Goal: Task Accomplishment & Management: Use online tool/utility

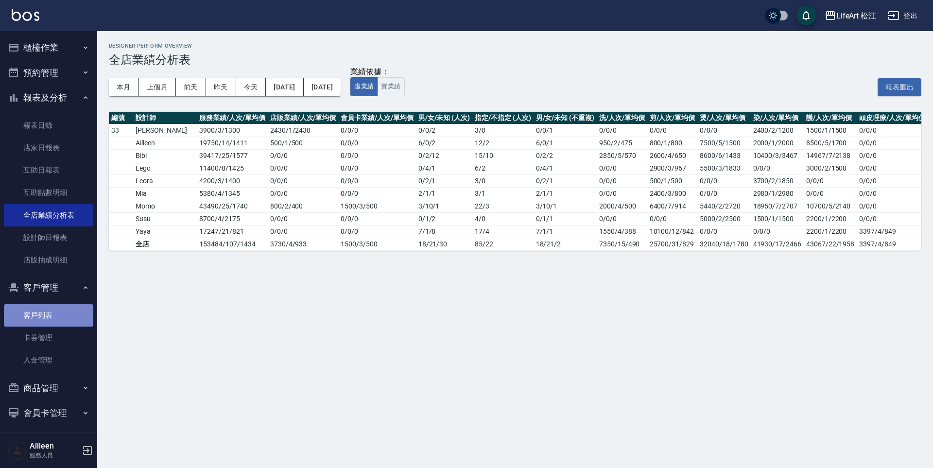
click at [74, 308] on link "客戶列表" at bounding box center [48, 315] width 89 height 22
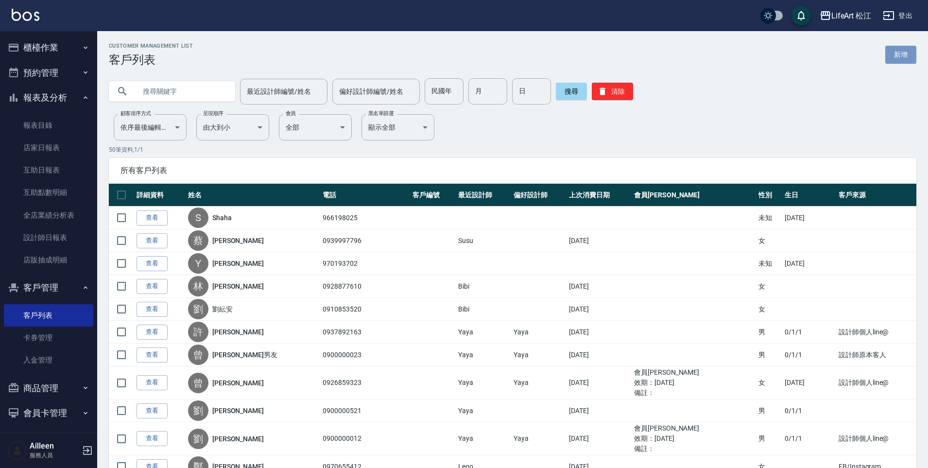
click at [904, 56] on link "新增" at bounding box center [900, 55] width 31 height 18
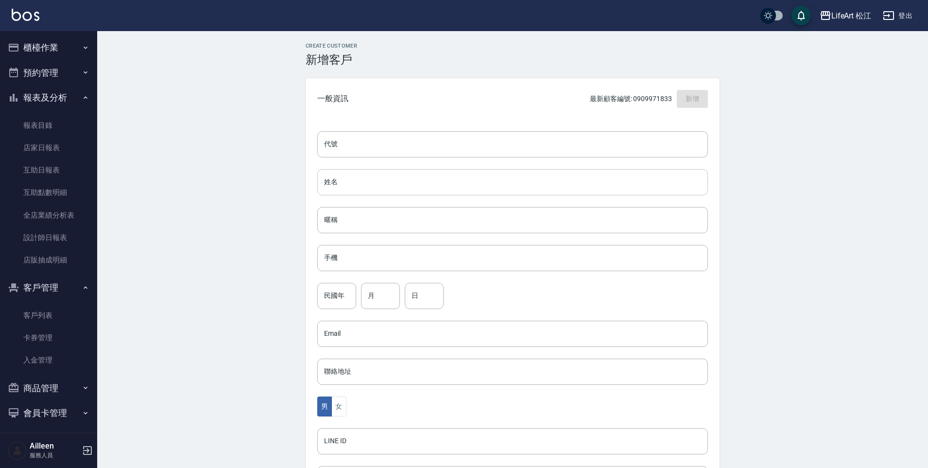
click at [338, 182] on input "姓名" at bounding box center [512, 182] width 391 height 26
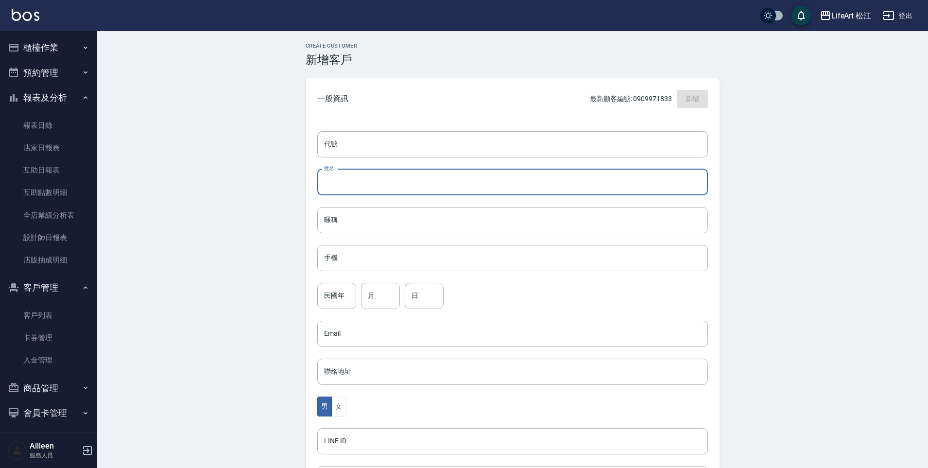
type input "g"
type input "時"
type input "[PERSON_NAME]"
click at [415, 264] on input "手機" at bounding box center [512, 258] width 391 height 26
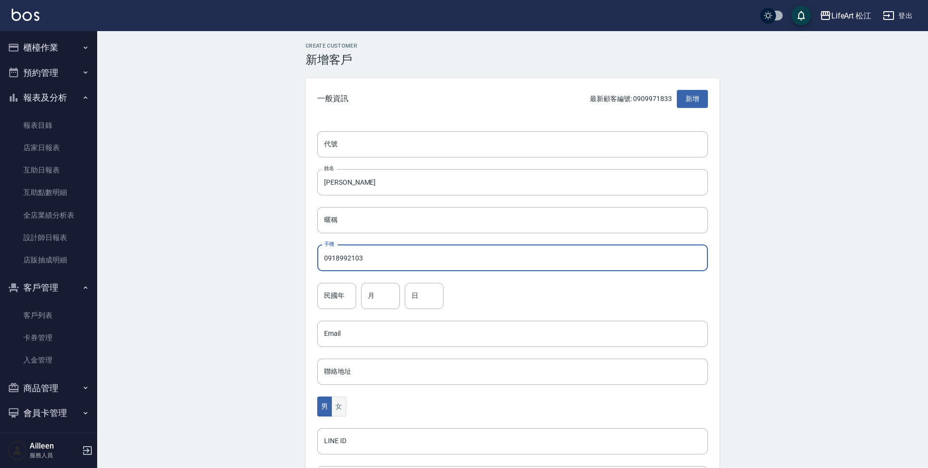
type input "0918992103"
click at [341, 412] on button "女" at bounding box center [338, 406] width 15 height 20
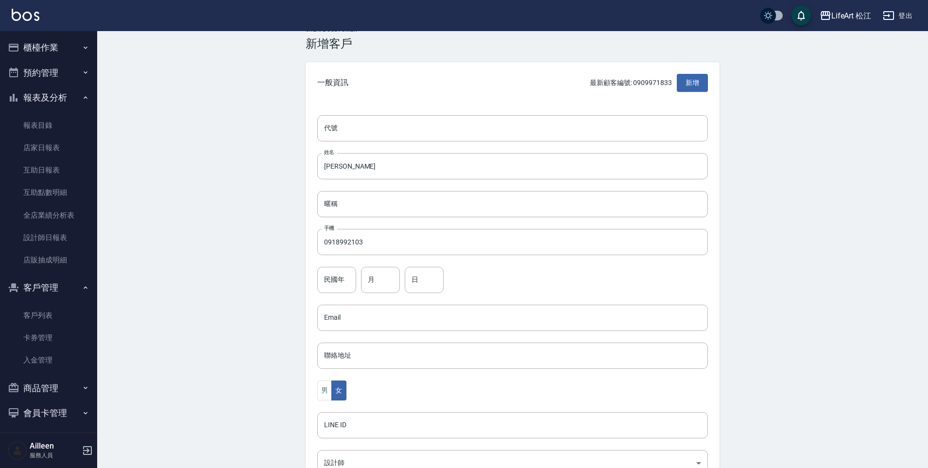
scroll to position [165, 0]
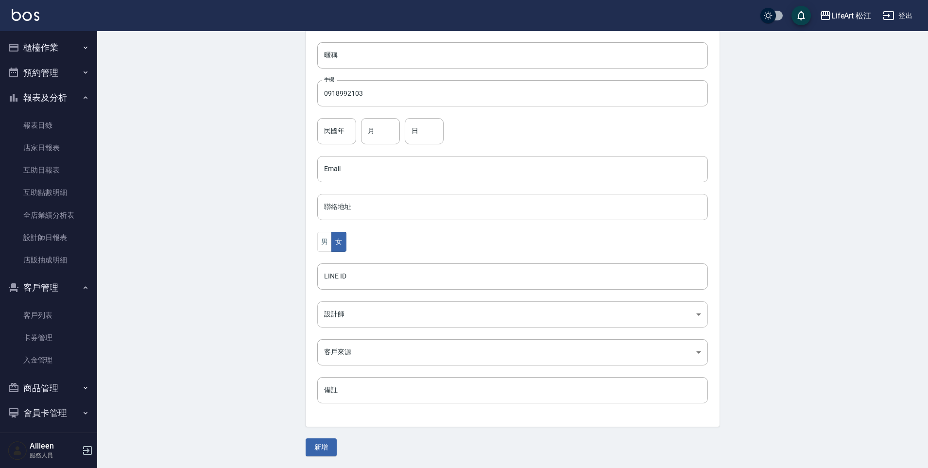
click at [367, 312] on body "LifeArt 松江 登出 櫃檯作業 打帳單 帳單列表 現金收支登錄 高階收支登錄 材料自購登錄 每日結帳 排班表 現場電腦打卡 預約管理 預約管理 單日預約…" at bounding box center [464, 151] width 928 height 632
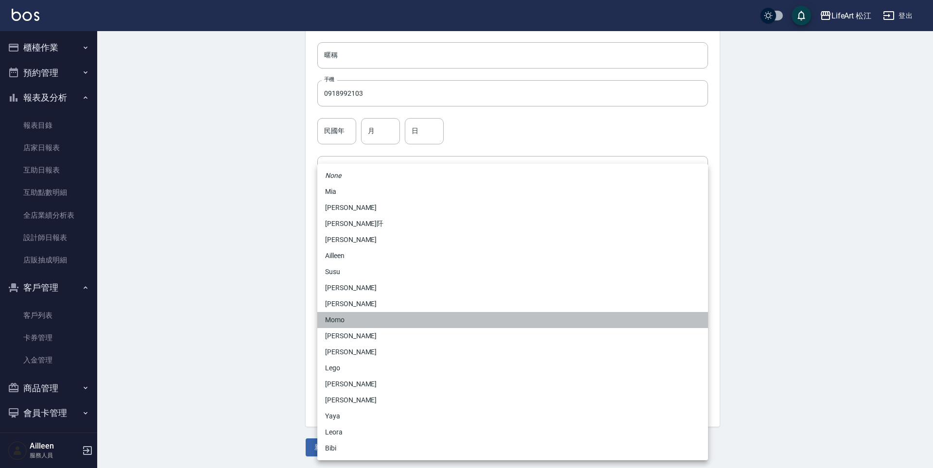
click at [363, 320] on li "Momo" at bounding box center [512, 320] width 391 height 16
type input "e84b7556-3071-4136-b765-65514d721750"
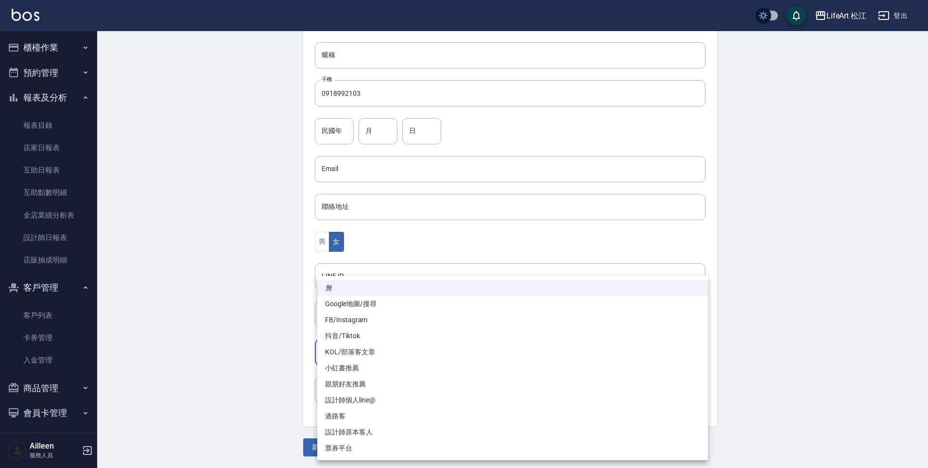
click at [357, 351] on body "LifeArt 松江 登出 櫃檯作業 打帳單 帳單列表 現金收支登錄 高階收支登錄 材料自購登錄 每日結帳 排班表 現場電腦打卡 預約管理 預約管理 單日預約…" at bounding box center [464, 151] width 928 height 632
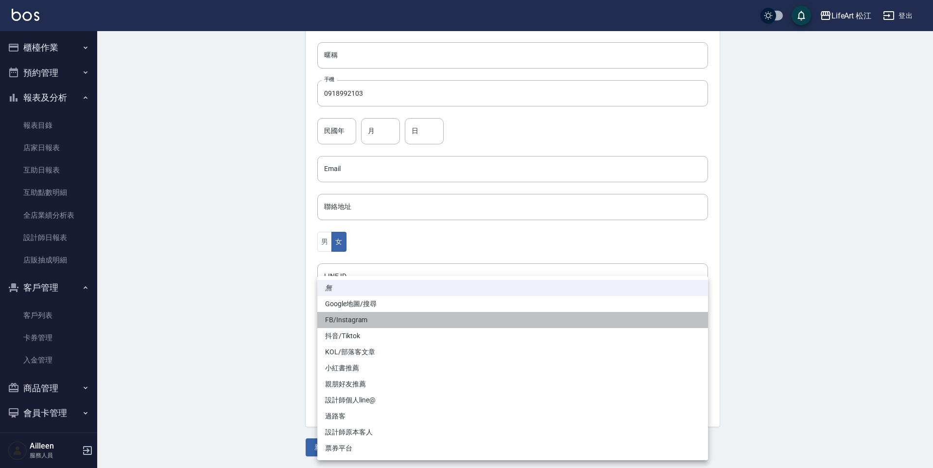
click at [360, 324] on li "FB/Instagram" at bounding box center [512, 320] width 391 height 16
type input "FB/Instagram"
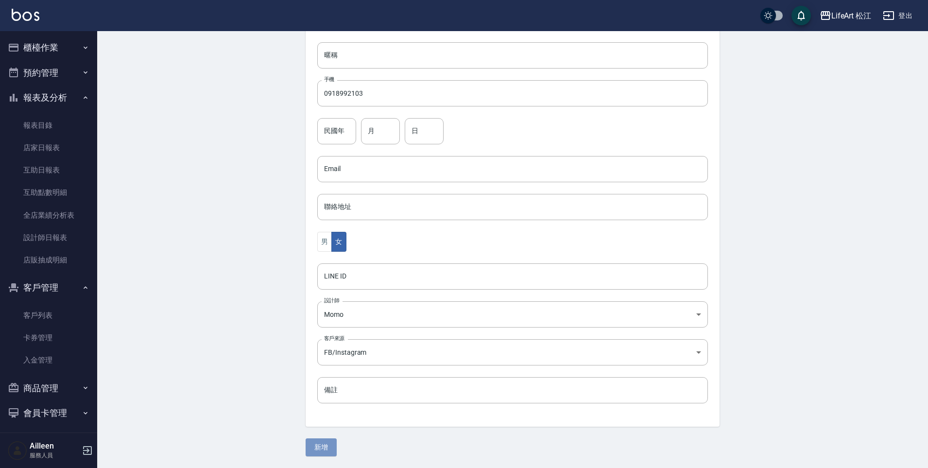
click at [332, 446] on button "新增" at bounding box center [321, 447] width 31 height 18
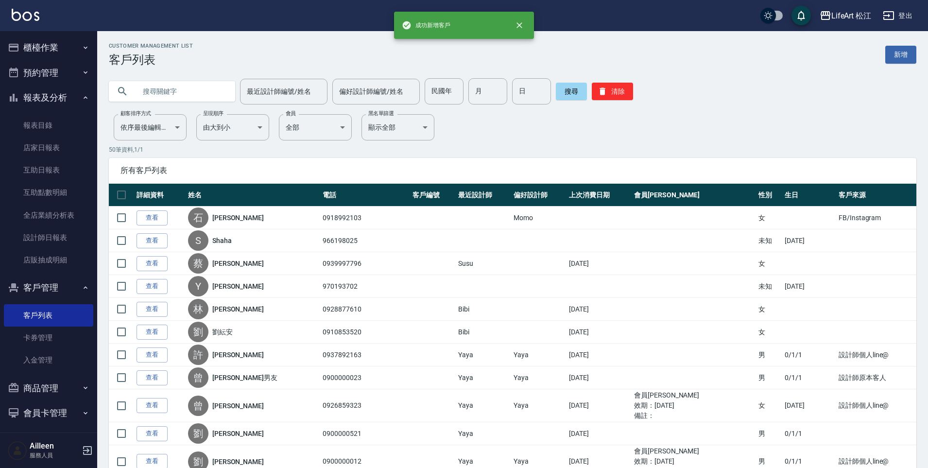
click at [82, 46] on icon "button" at bounding box center [86, 48] width 8 height 8
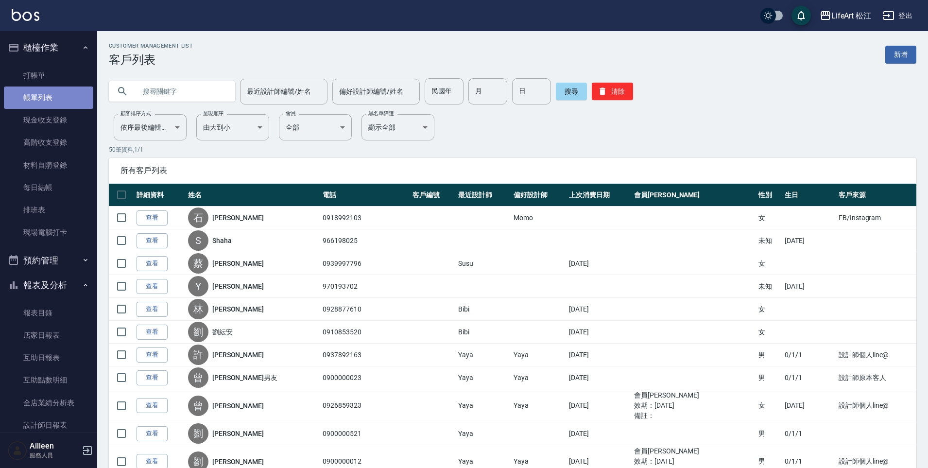
click at [55, 96] on link "帳單列表" at bounding box center [48, 97] width 89 height 22
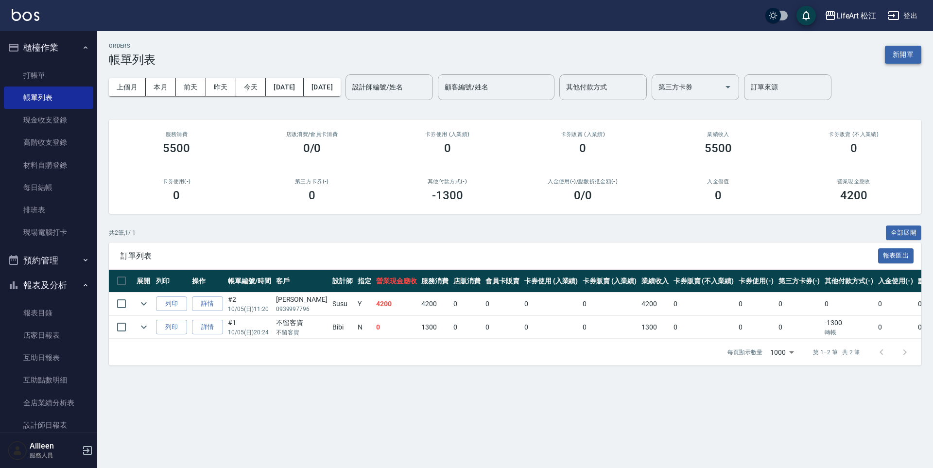
click at [909, 57] on button "新開單" at bounding box center [903, 55] width 36 height 18
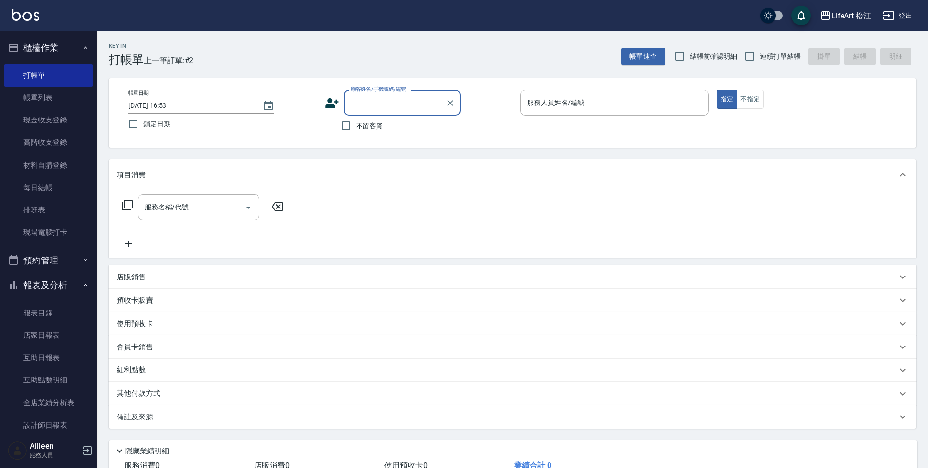
click at [409, 108] on input "顧客姓名/手機號碼/編號" at bounding box center [394, 102] width 93 height 17
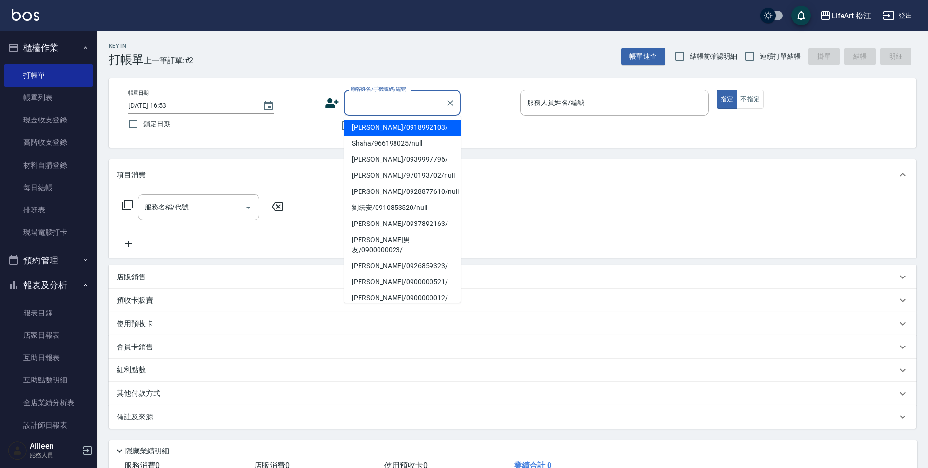
click at [371, 131] on li "[PERSON_NAME]/0918992103/" at bounding box center [402, 127] width 117 height 16
type input "[PERSON_NAME]/0918992103/"
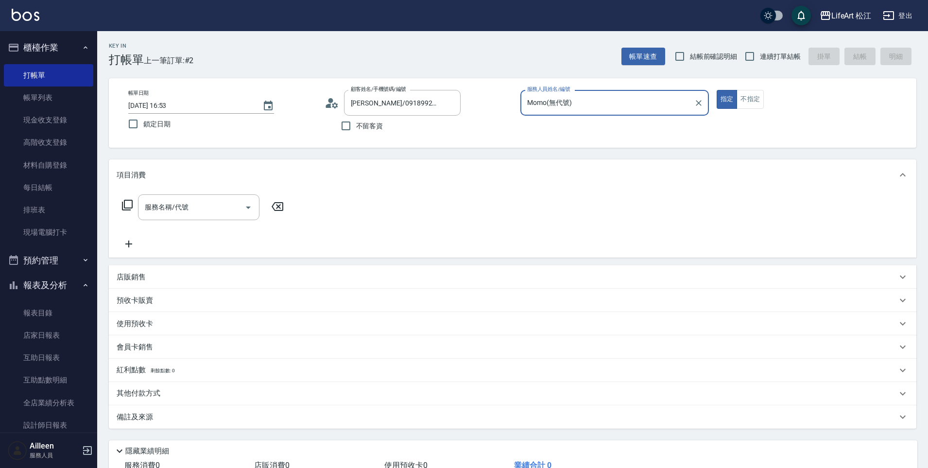
type input "Momo(無代號)"
click at [184, 214] on input "服務名稱/代號" at bounding box center [191, 207] width 98 height 17
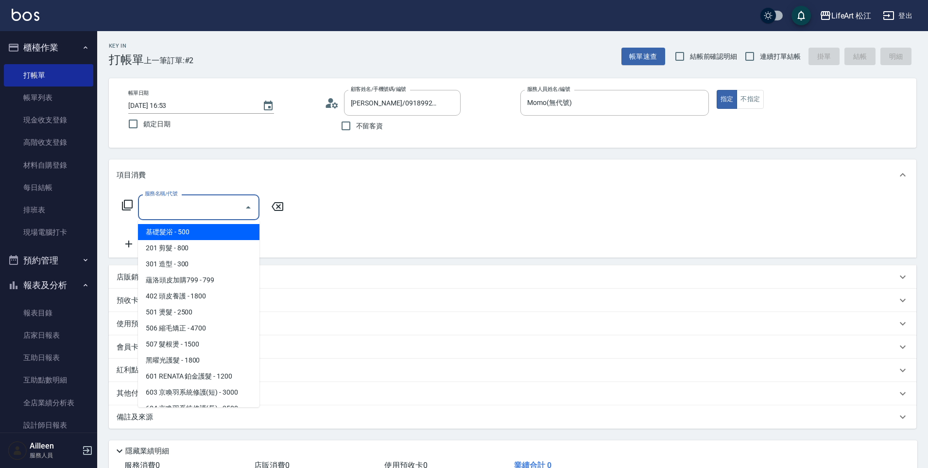
click at [171, 225] on span "基礎髮浴 - 500" at bounding box center [198, 232] width 121 height 16
type input "基礎髮浴 (101)"
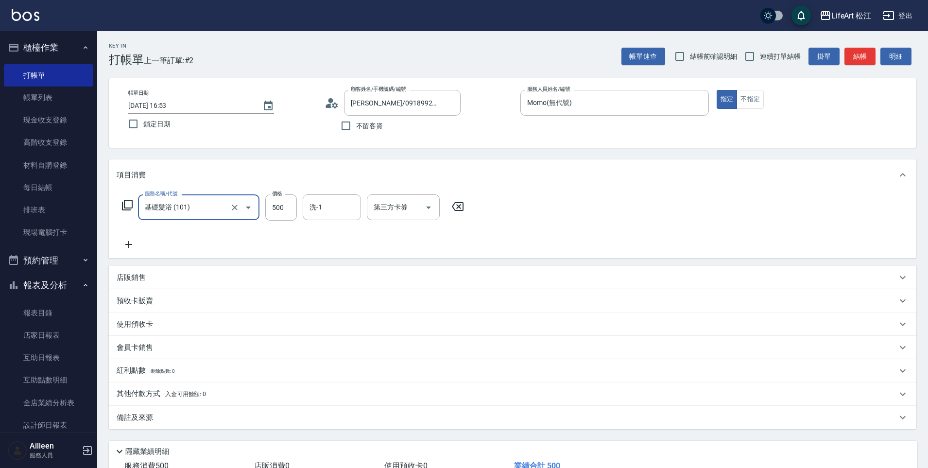
click at [129, 245] on icon at bounding box center [129, 245] width 24 height 12
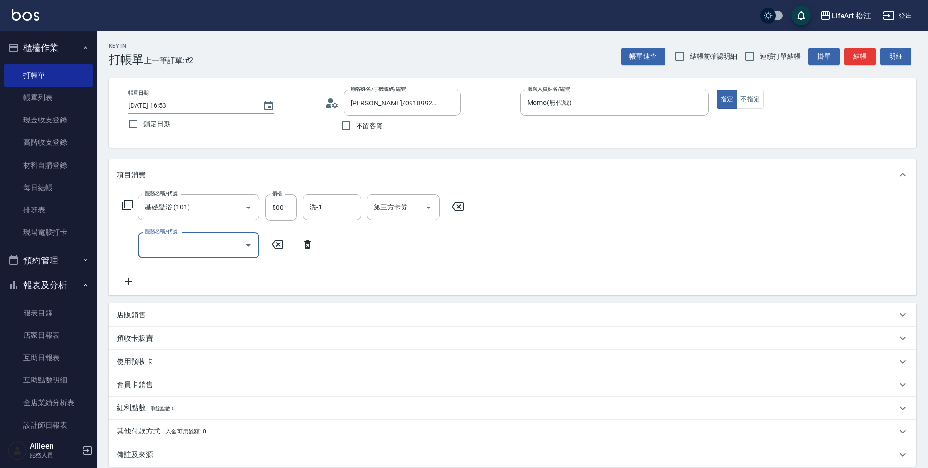
click at [175, 237] on input "服務名稱/代號" at bounding box center [191, 245] width 98 height 17
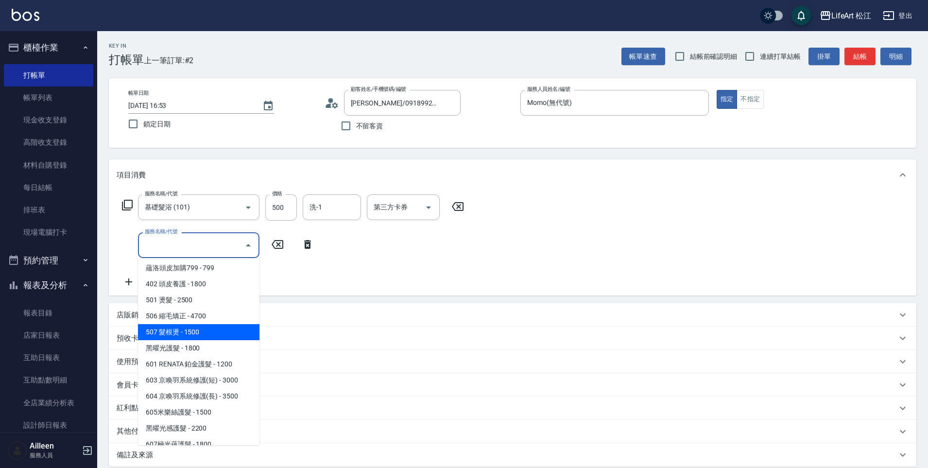
scroll to position [109, 0]
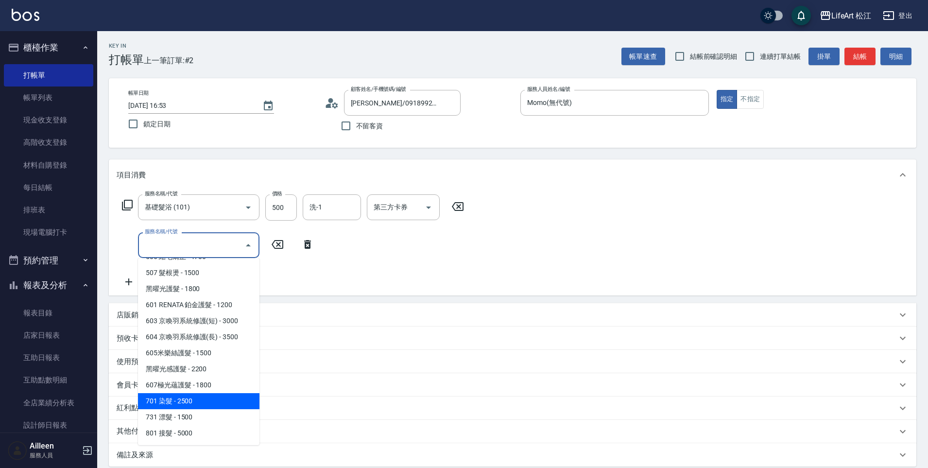
click at [191, 400] on span "701 染髮 - 2500" at bounding box center [198, 401] width 121 height 16
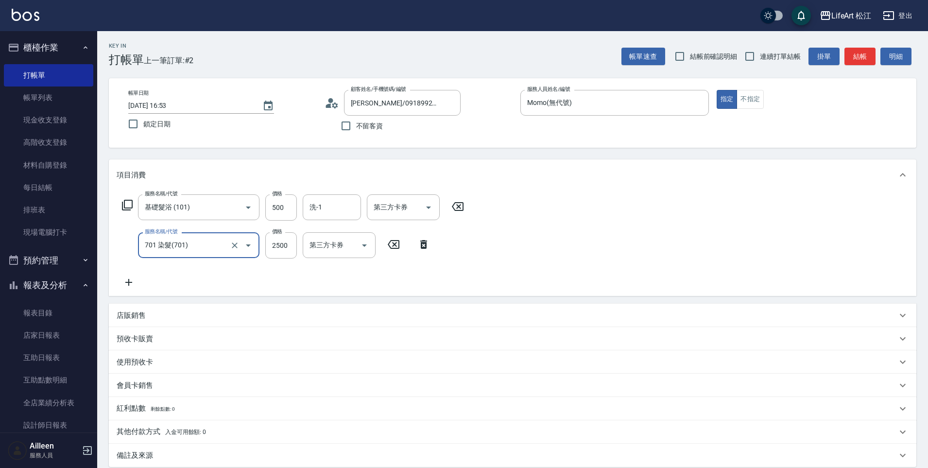
type input "701 染髮(701)"
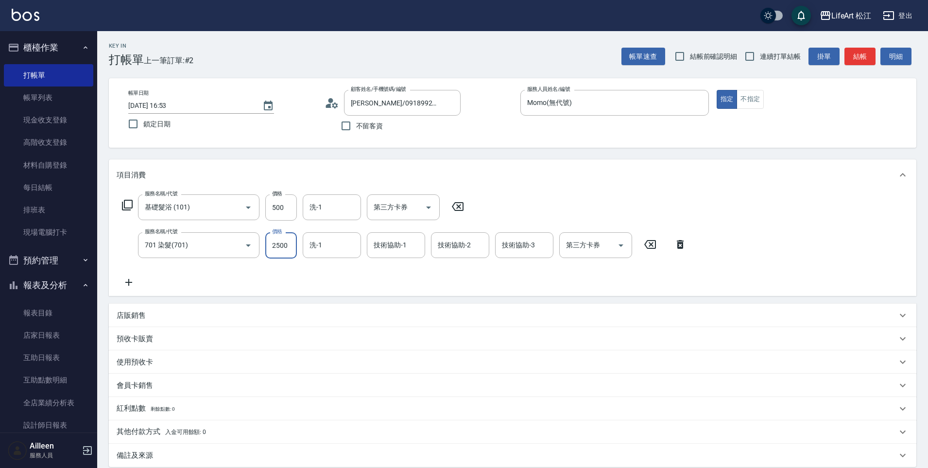
click at [288, 254] on input "2500" at bounding box center [281, 245] width 32 height 26
type input "1750"
click at [374, 250] on div "技術協助-1 技術協助-1" at bounding box center [396, 245] width 58 height 26
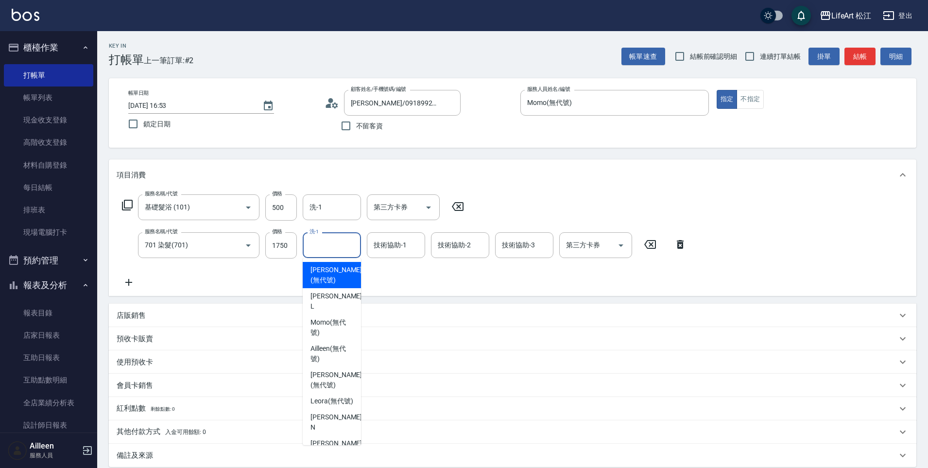
click at [329, 246] on input "洗-1" at bounding box center [332, 245] width 50 height 17
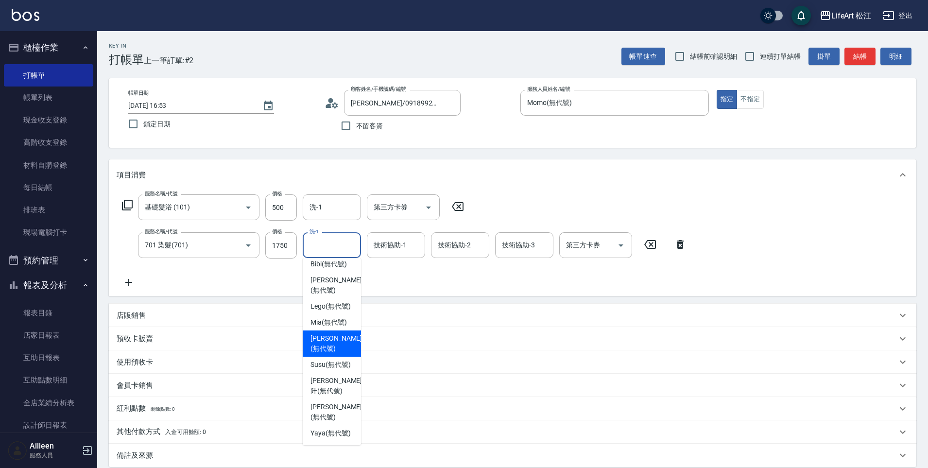
scroll to position [216, 0]
click at [324, 402] on span "[PERSON_NAME] (無代號)" at bounding box center [335, 412] width 51 height 20
type input "[PERSON_NAME](無代號)"
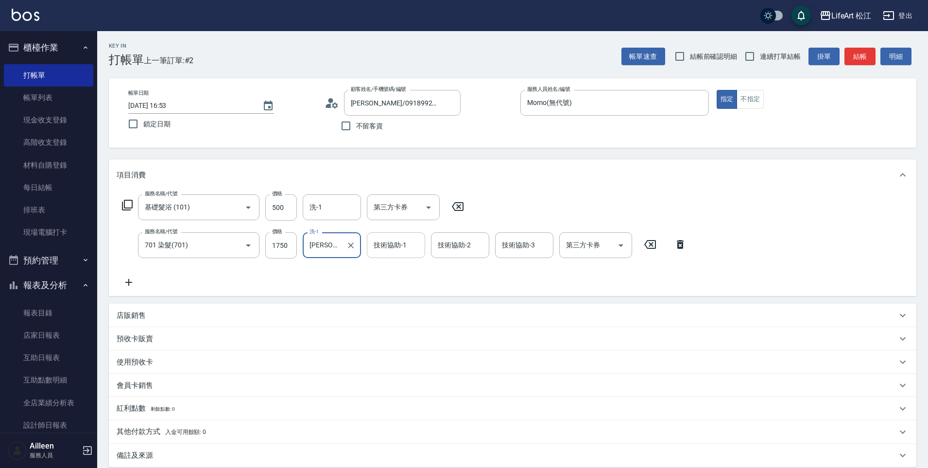
click at [394, 244] on div "技術協助-1 技術協助-1" at bounding box center [396, 245] width 58 height 26
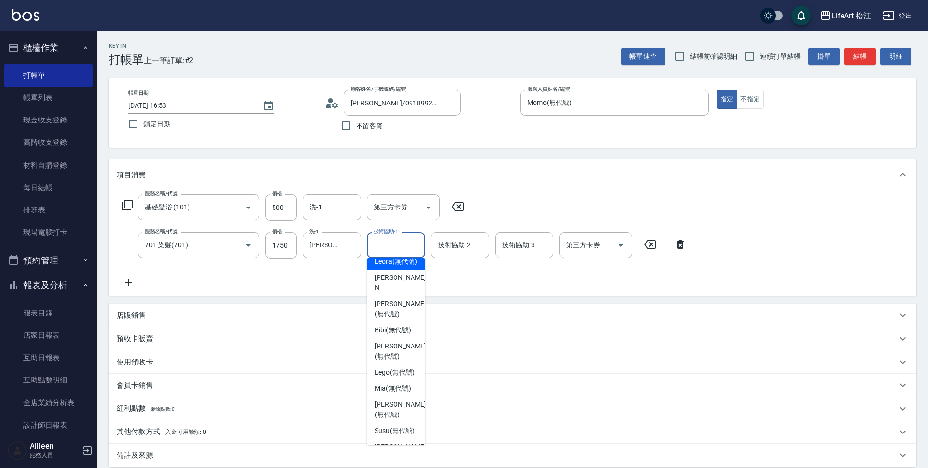
scroll to position [153, 0]
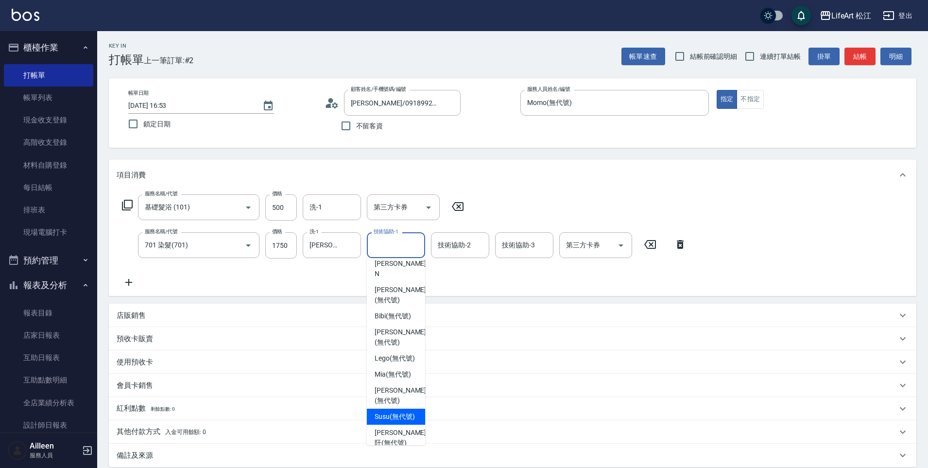
click at [387, 411] on span "Susu (無代號)" at bounding box center [395, 416] width 40 height 10
type input "Susu(無代號)"
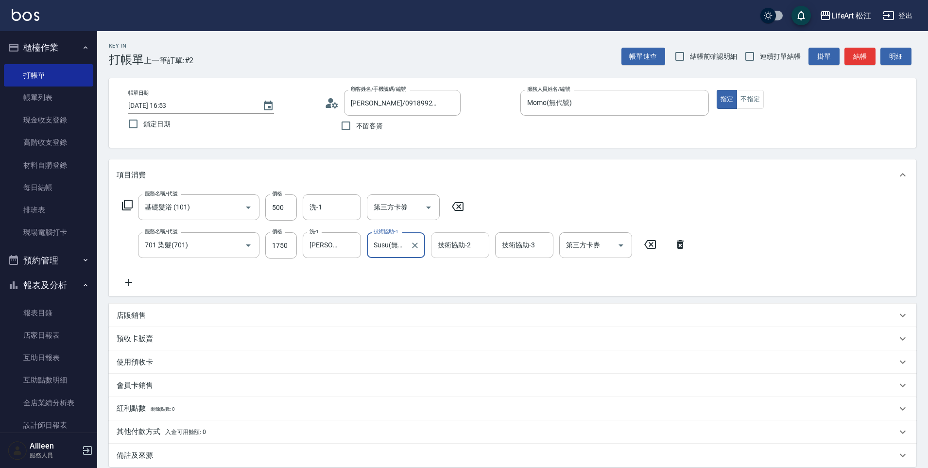
click at [450, 251] on input "技術協助-2" at bounding box center [460, 245] width 50 height 17
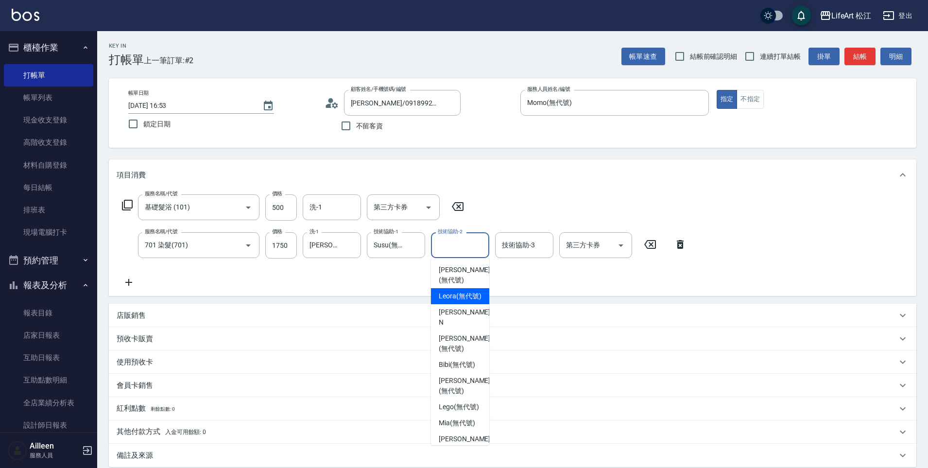
scroll to position [205, 0]
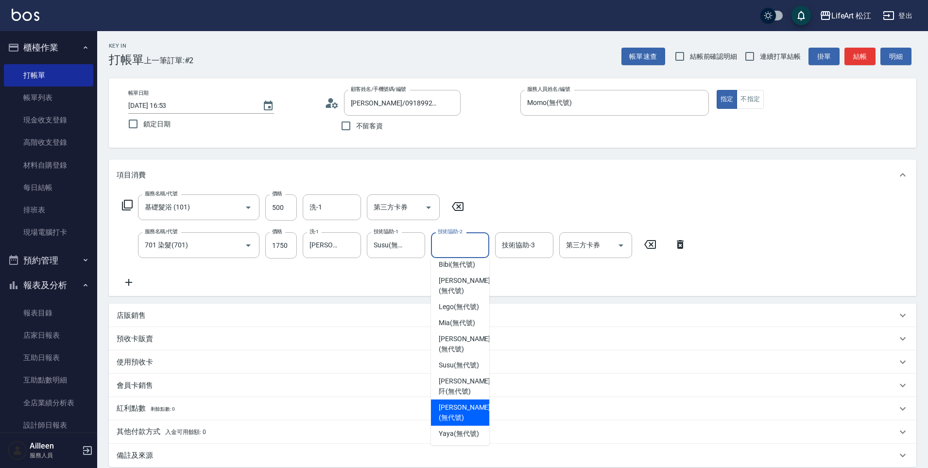
drag, startPoint x: 463, startPoint y: 408, endPoint x: 455, endPoint y: 404, distance: 9.1
click at [463, 408] on span "[PERSON_NAME] (無代號)" at bounding box center [464, 412] width 51 height 20
type input "[PERSON_NAME](無代號)"
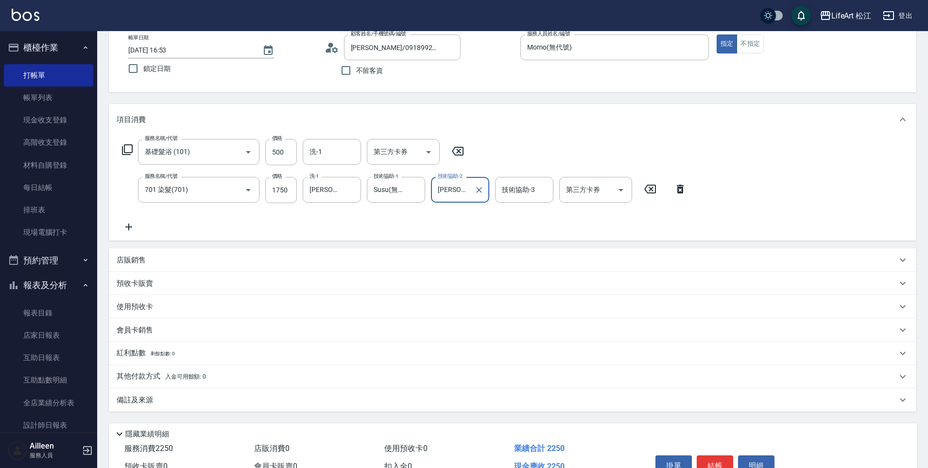
scroll to position [109, 0]
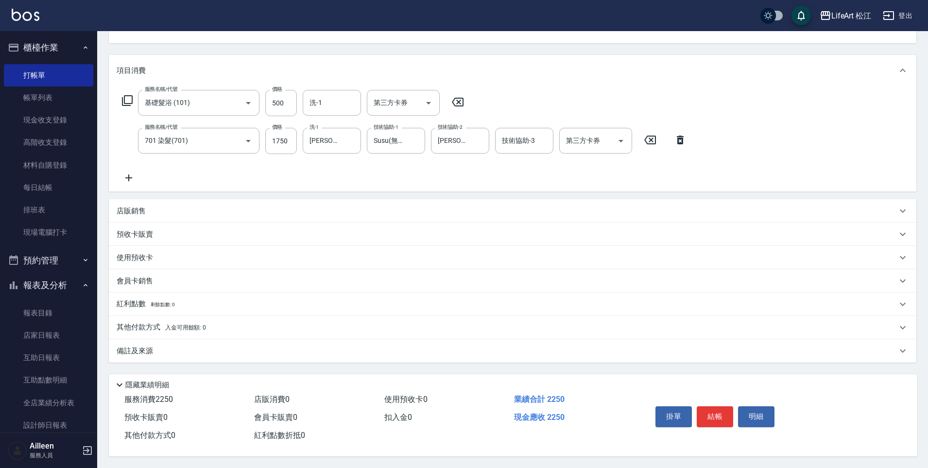
click at [218, 347] on div "備註及來源" at bounding box center [507, 351] width 780 height 10
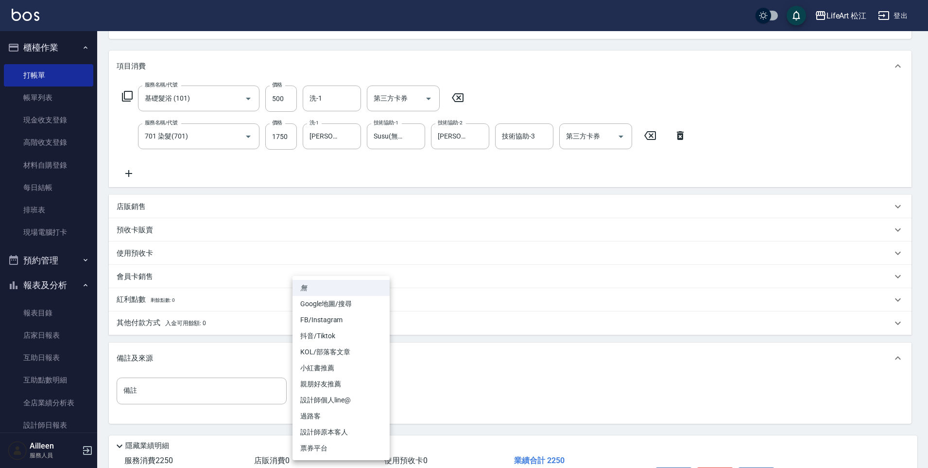
click at [359, 390] on body "LifeArt 松江 登出 櫃檯作業 打帳單 帳單列表 現金收支登錄 高階收支登錄 材料自購登錄 每日結帳 排班表 現場電腦打卡 預約管理 預約管理 單日預約…" at bounding box center [464, 210] width 928 height 638
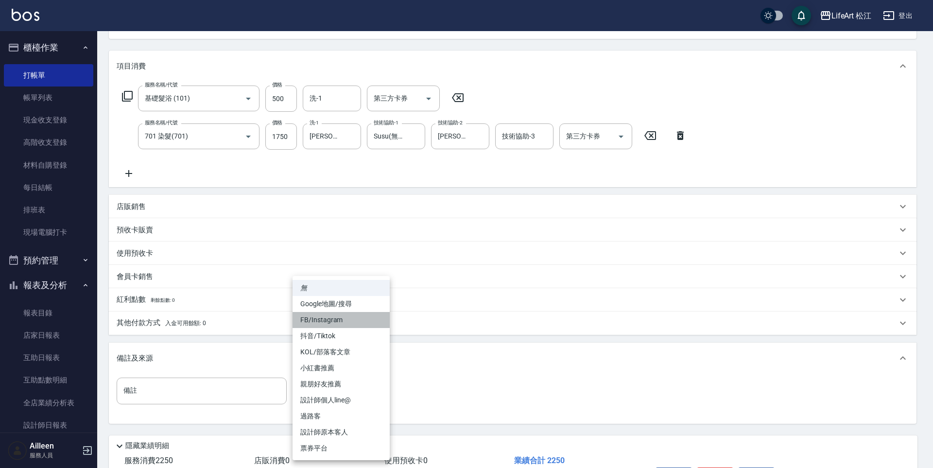
click at [337, 318] on li "FB/Instagram" at bounding box center [340, 320] width 97 height 16
type input "FB/Instagram"
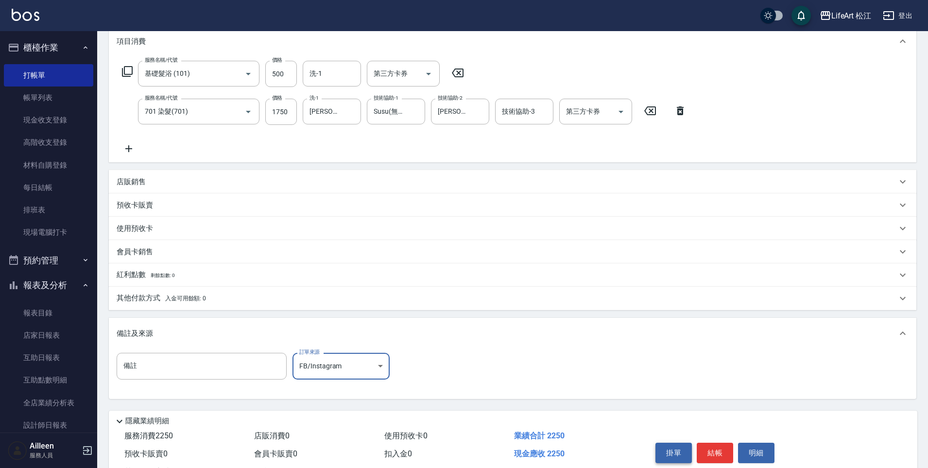
scroll to position [174, 0]
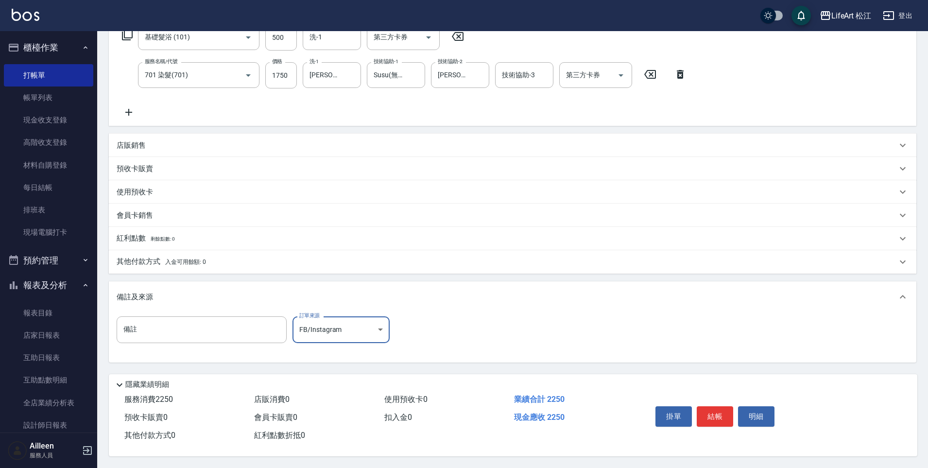
click at [718, 409] on button "結帳" at bounding box center [715, 416] width 36 height 20
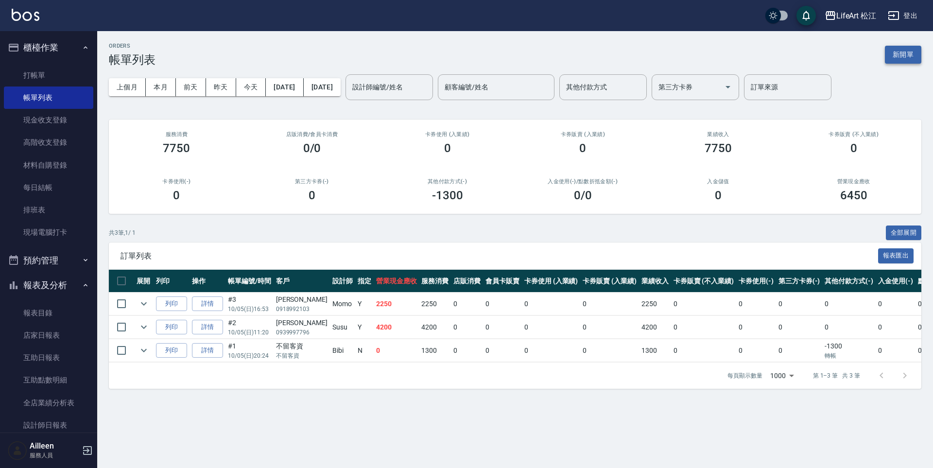
click at [906, 52] on button "新開單" at bounding box center [903, 55] width 36 height 18
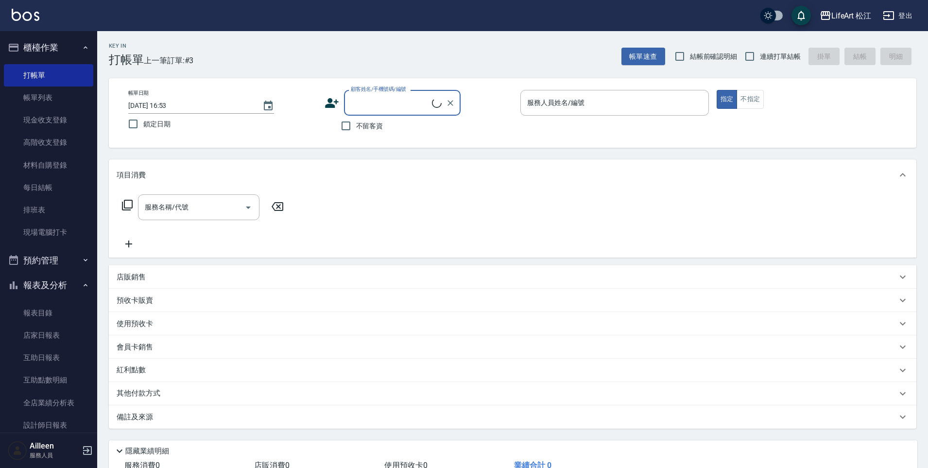
click at [378, 102] on input "顧客姓名/手機號碼/編號" at bounding box center [390, 102] width 84 height 17
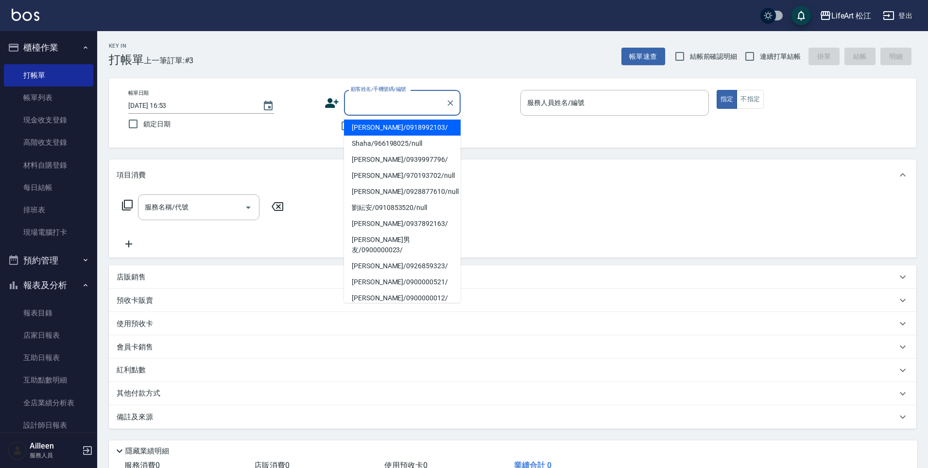
type input "6"
type input "ˊ"
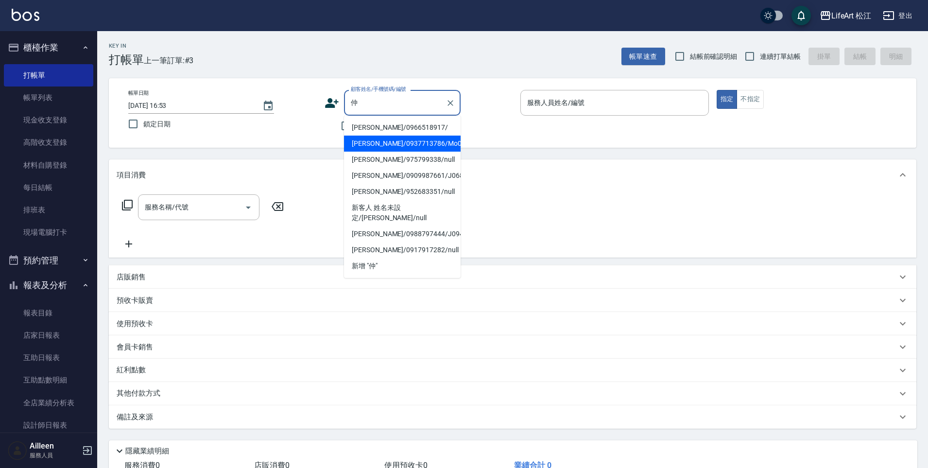
click at [401, 145] on li "[PERSON_NAME]/0937713786/Mo086*" at bounding box center [402, 144] width 117 height 16
type input "[PERSON_NAME]/0937713786/Mo086*"
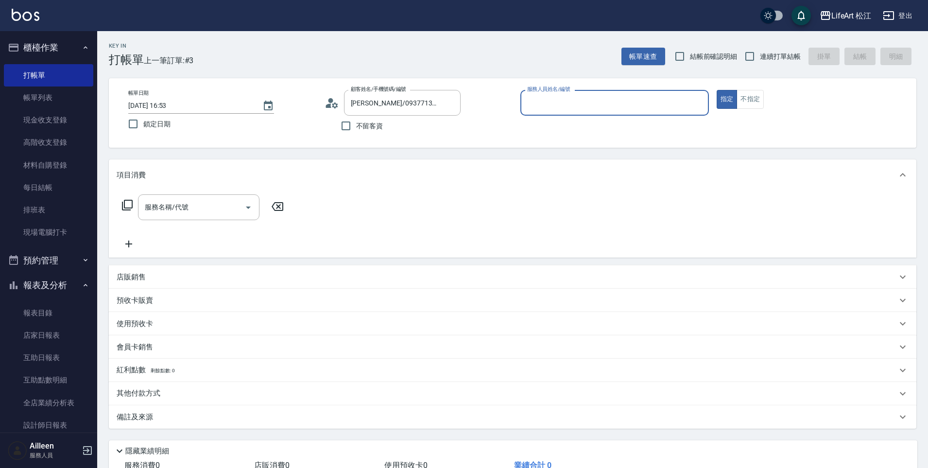
type input "Momo(無代號)"
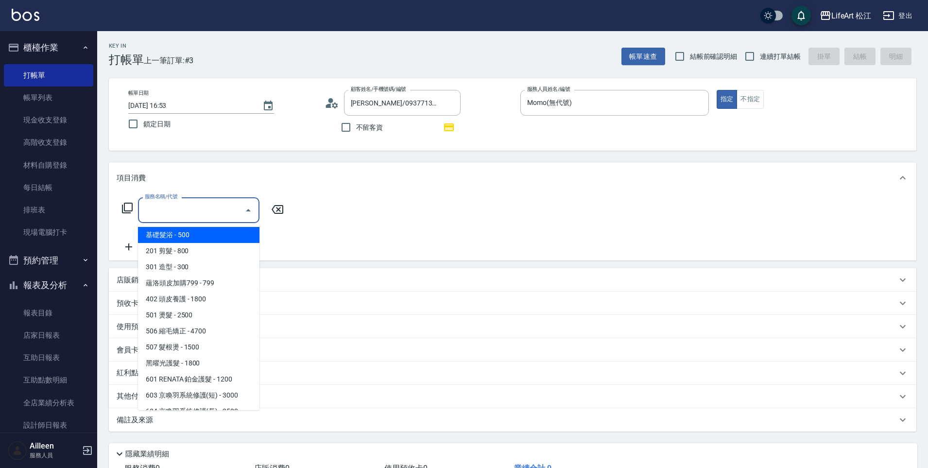
click at [213, 205] on input "服務名稱/代號" at bounding box center [191, 210] width 98 height 17
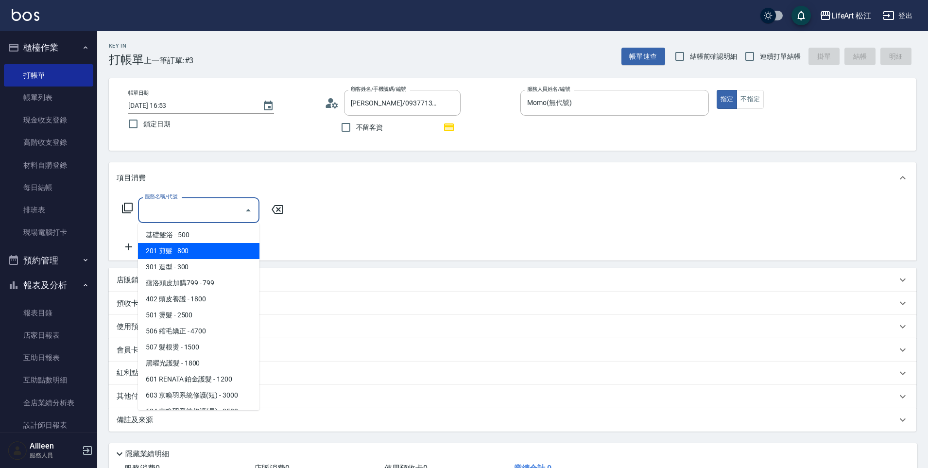
click at [208, 245] on span "201 剪髮 - 800" at bounding box center [198, 251] width 121 height 16
type input "201 剪髮(201)"
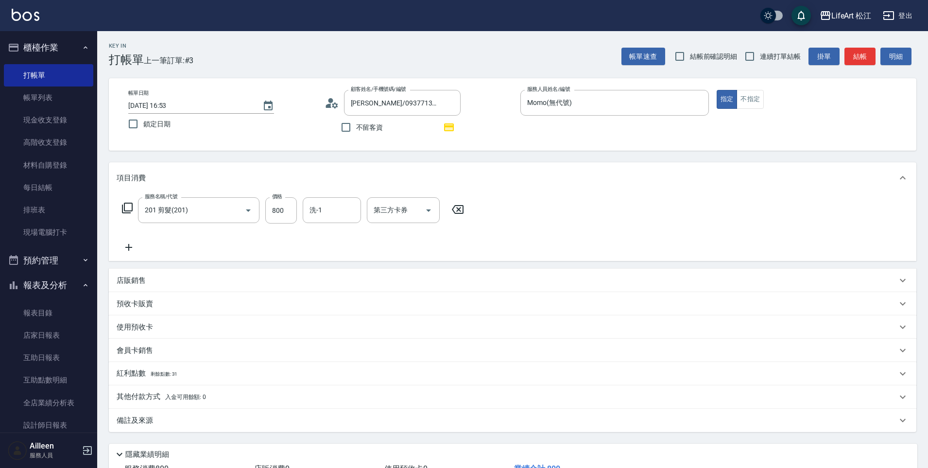
click at [126, 247] on icon at bounding box center [128, 247] width 7 height 7
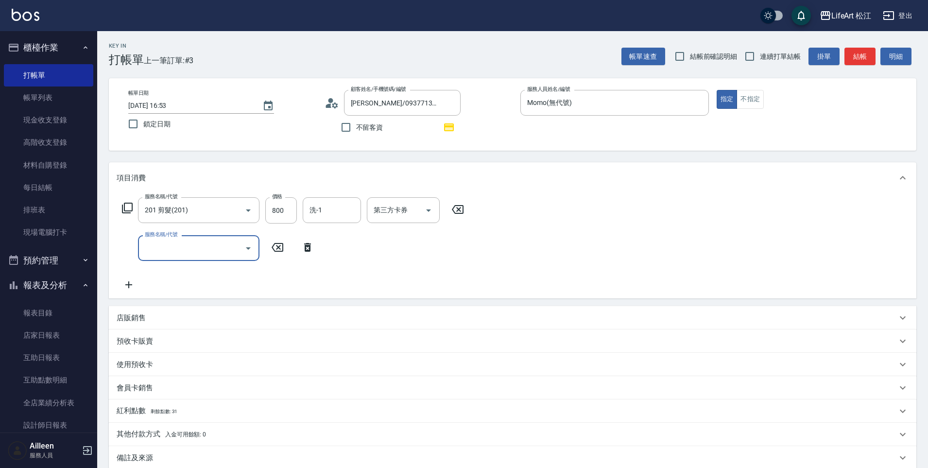
click at [179, 246] on input "服務名稱/代號" at bounding box center [191, 247] width 98 height 17
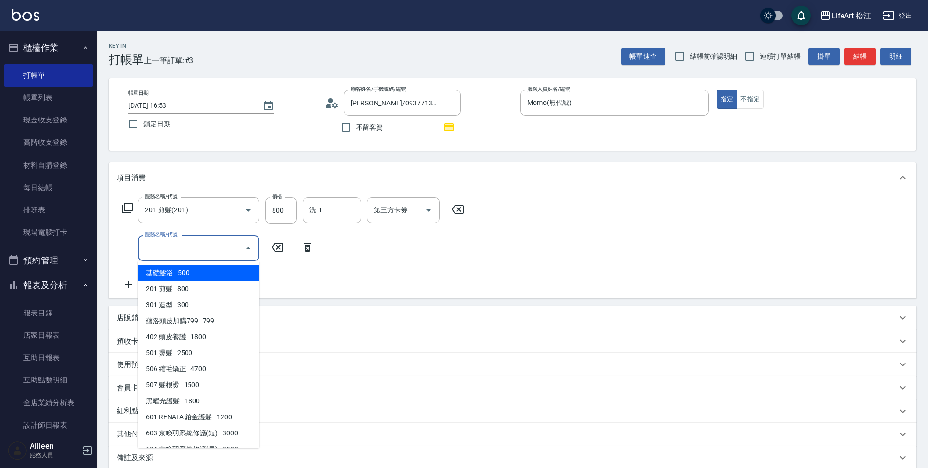
click at [489, 362] on div "使用預收卡" at bounding box center [507, 364] width 780 height 10
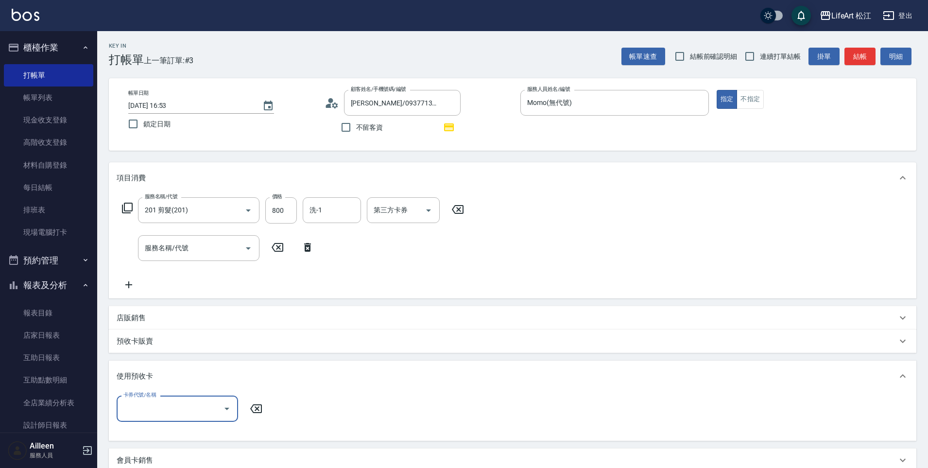
scroll to position [0, 0]
click at [512, 464] on div "會員卡銷售" at bounding box center [507, 460] width 780 height 10
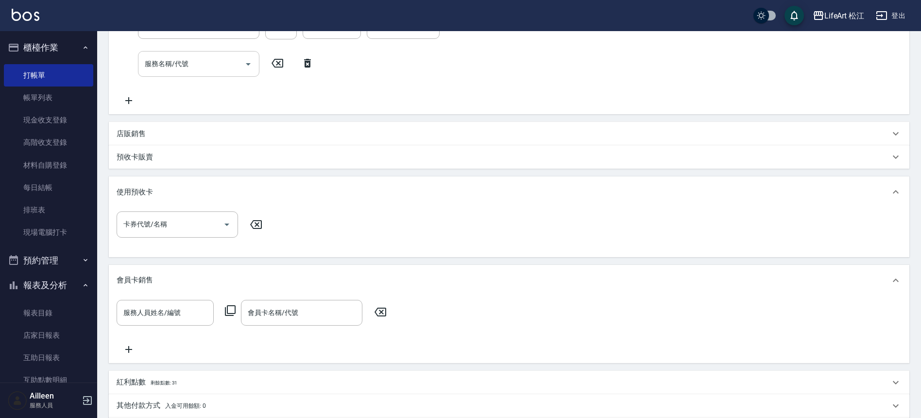
scroll to position [0, 0]
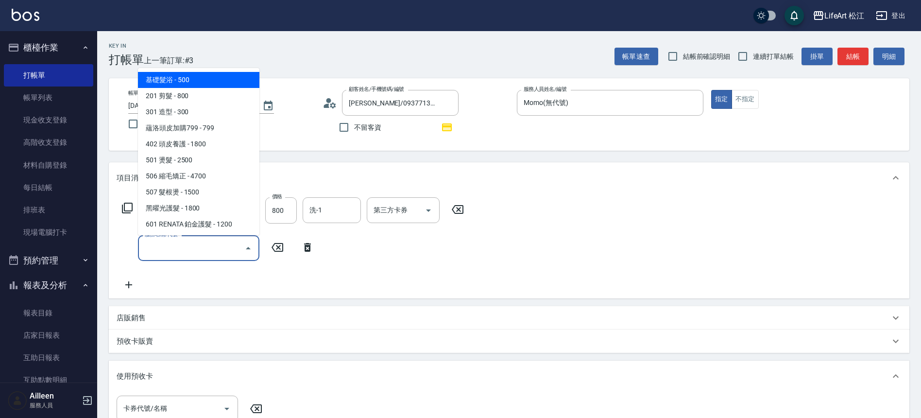
drag, startPoint x: 180, startPoint y: 253, endPoint x: 183, endPoint y: 237, distance: 15.7
click at [181, 248] on input "服務名稱/代號" at bounding box center [191, 247] width 98 height 17
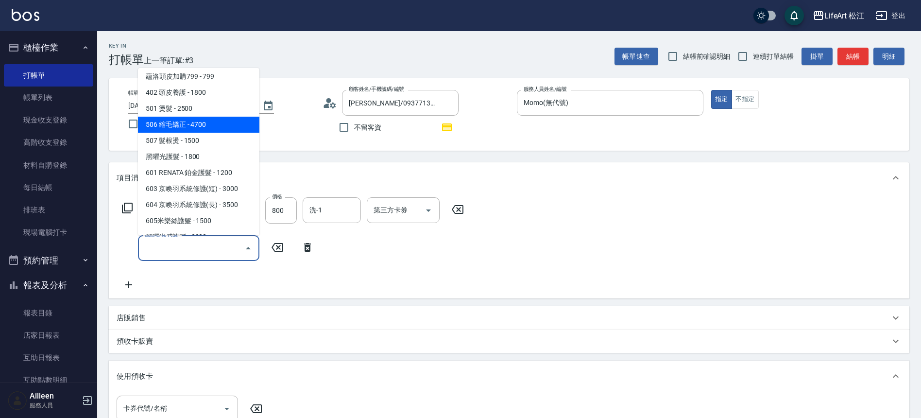
scroll to position [129, 0]
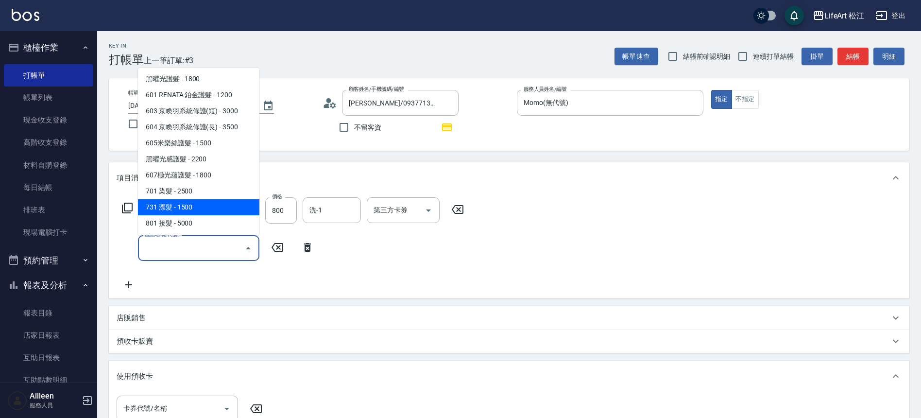
click at [198, 209] on span "731 漂髮 - 1500" at bounding box center [198, 207] width 121 height 16
type input "731 漂髮(731)"
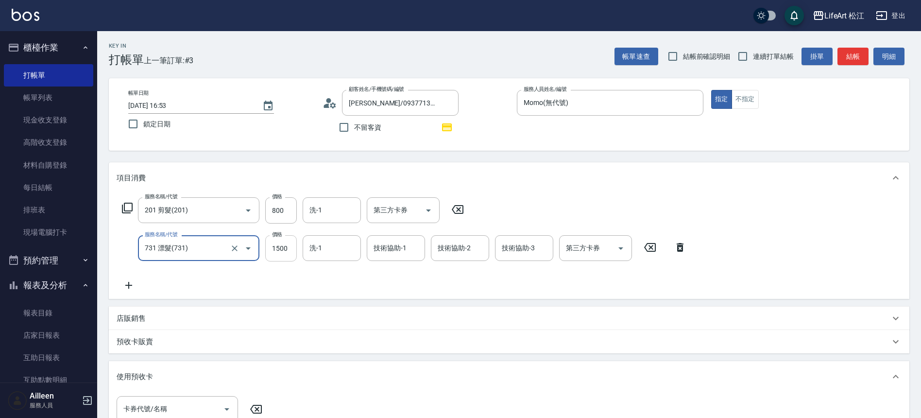
click at [284, 251] on input "1500" at bounding box center [281, 248] width 32 height 26
type input "1200"
click at [280, 210] on input "800" at bounding box center [281, 210] width 32 height 26
type input "1000"
click at [127, 286] on icon at bounding box center [128, 285] width 7 height 7
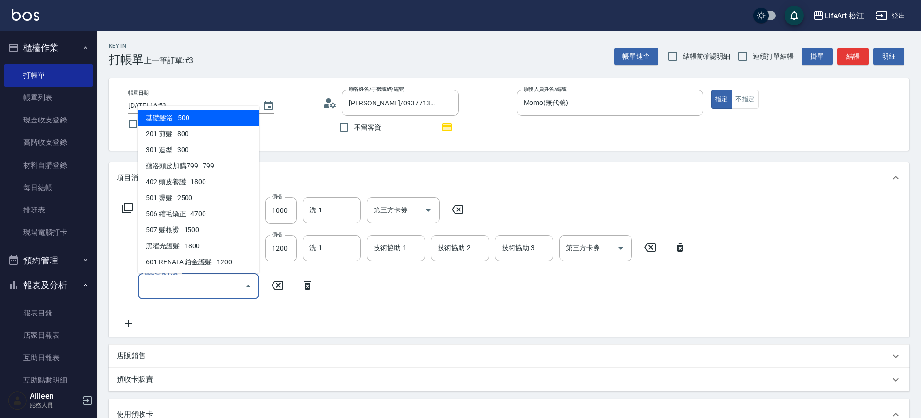
click at [163, 287] on input "服務名稱/代號" at bounding box center [191, 285] width 98 height 17
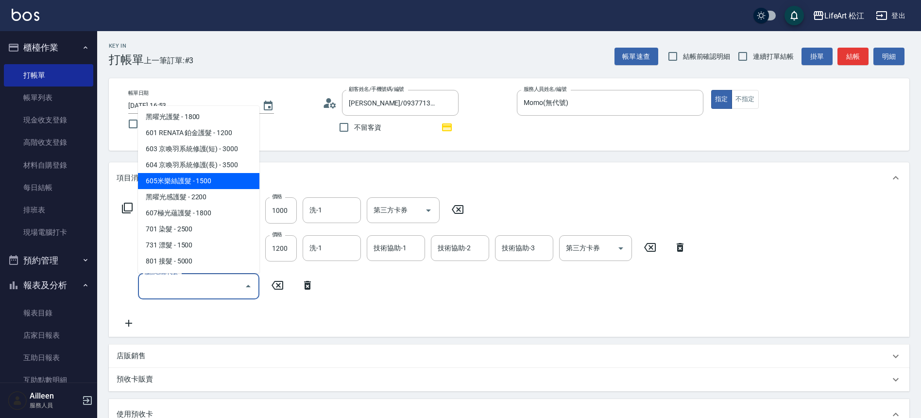
click at [219, 173] on span "605米樂絲護髮 - 1500" at bounding box center [198, 181] width 121 height 16
type input "605米樂絲護髮(605)"
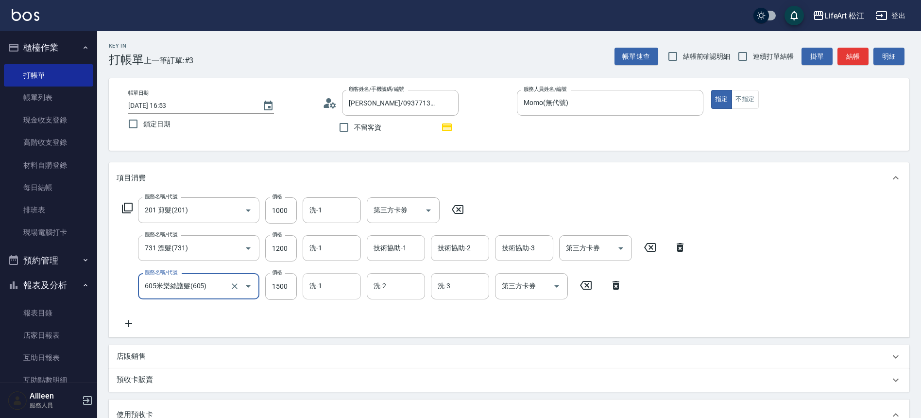
click at [349, 293] on input "洗-1" at bounding box center [332, 285] width 50 height 17
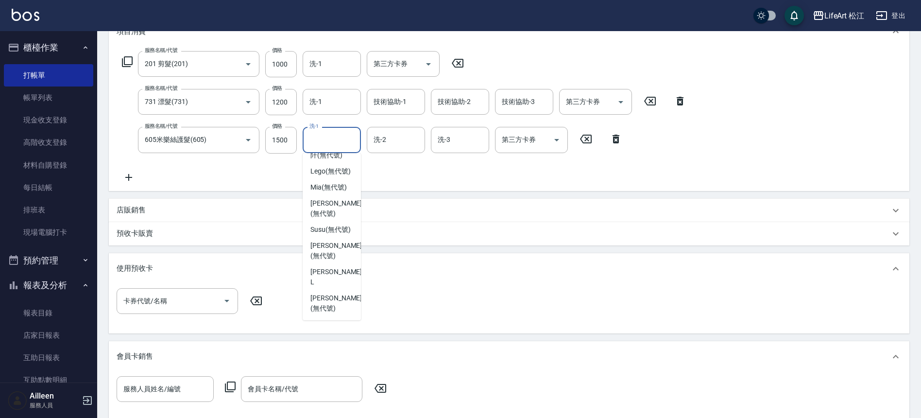
scroll to position [27, 0]
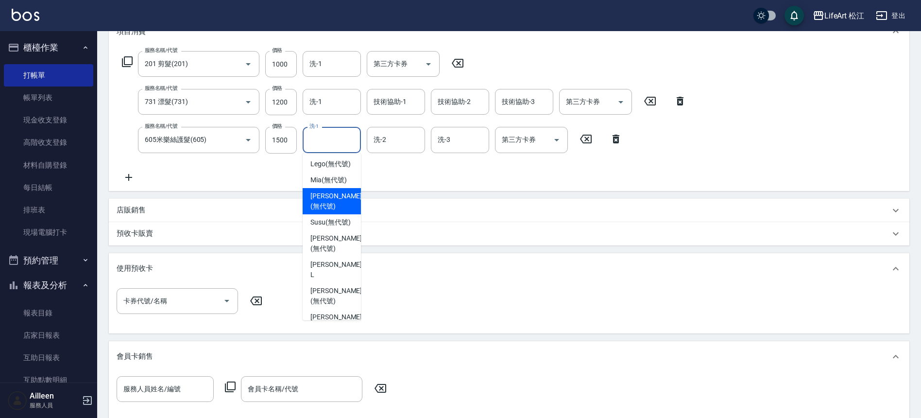
click at [330, 203] on span "[PERSON_NAME] (無代號)" at bounding box center [335, 201] width 51 height 20
type input "[PERSON_NAME](無代號)"
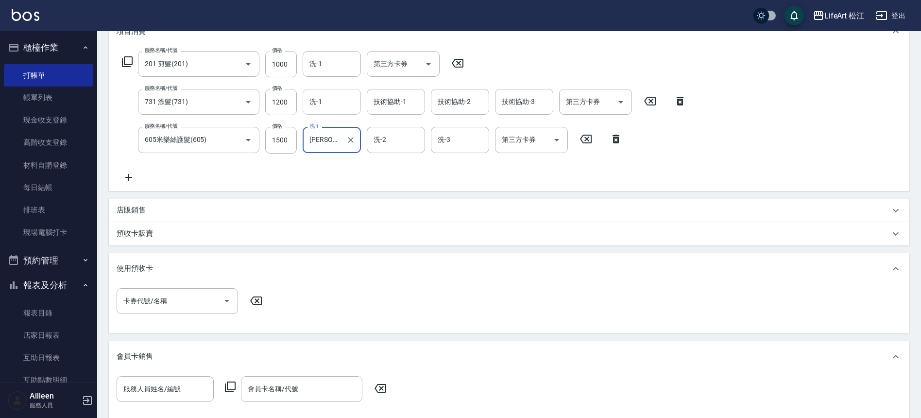
click at [332, 105] on input "洗-1" at bounding box center [332, 101] width 50 height 17
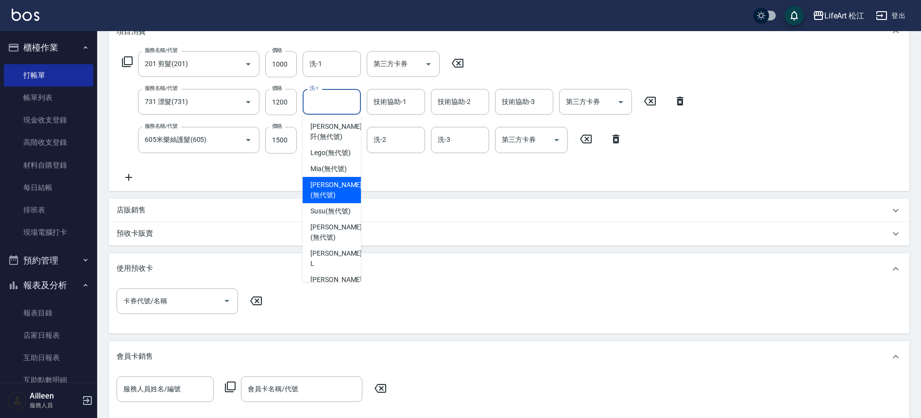
click at [323, 187] on div "[PERSON_NAME] (無代號)" at bounding box center [332, 190] width 58 height 26
type input "[PERSON_NAME](無代號)"
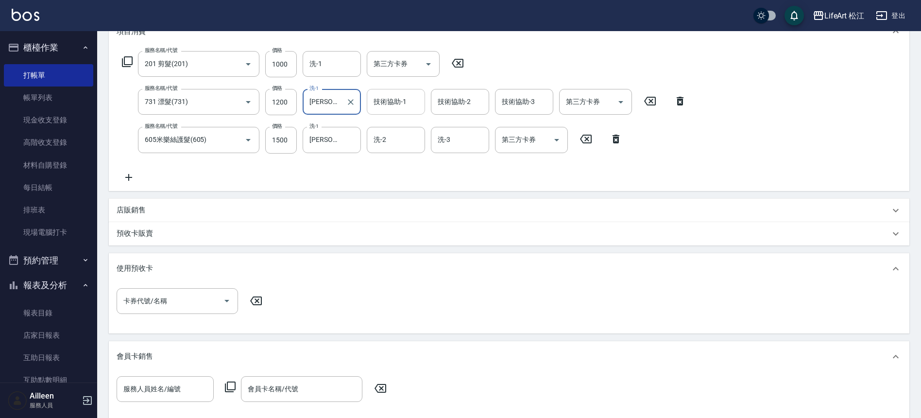
click at [390, 112] on div "技術協助-1" at bounding box center [396, 102] width 58 height 26
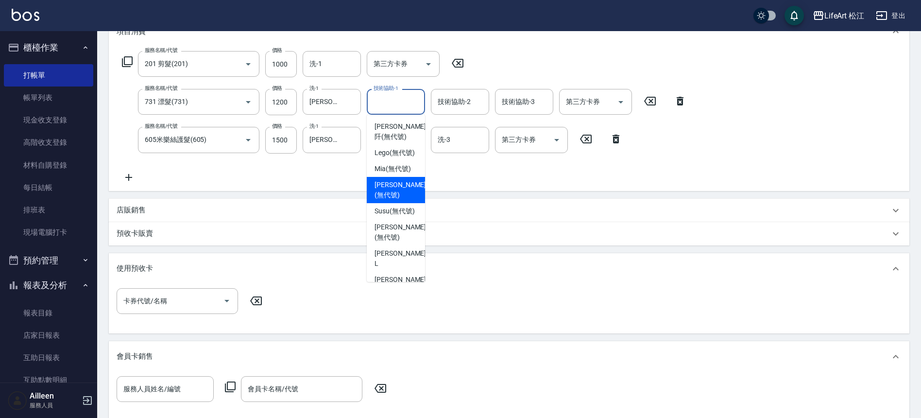
click at [397, 198] on span "[PERSON_NAME] (無代號)" at bounding box center [400, 190] width 51 height 20
type input "[PERSON_NAME](無代號)"
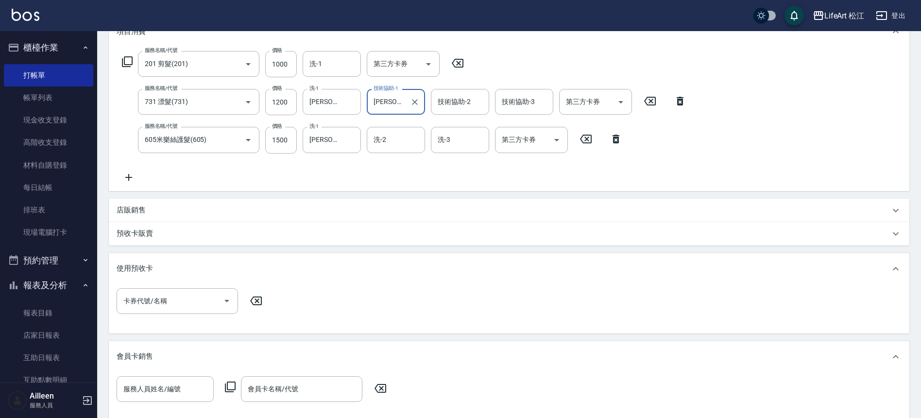
scroll to position [355, 0]
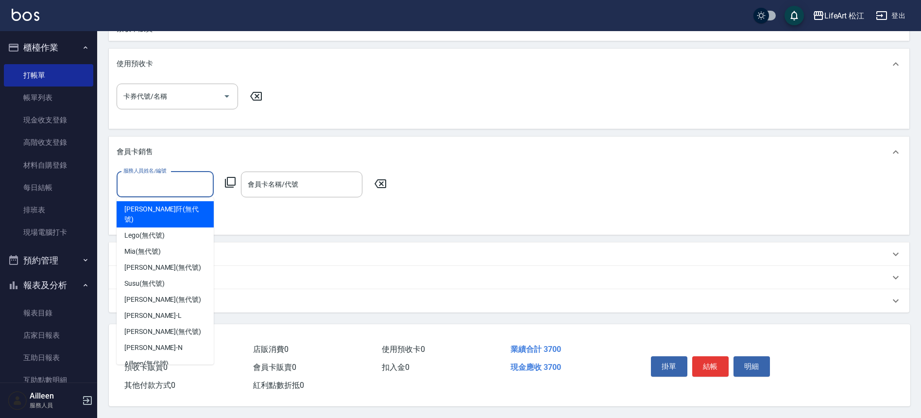
click at [140, 180] on input "服務人員姓名/編號" at bounding box center [165, 184] width 88 height 17
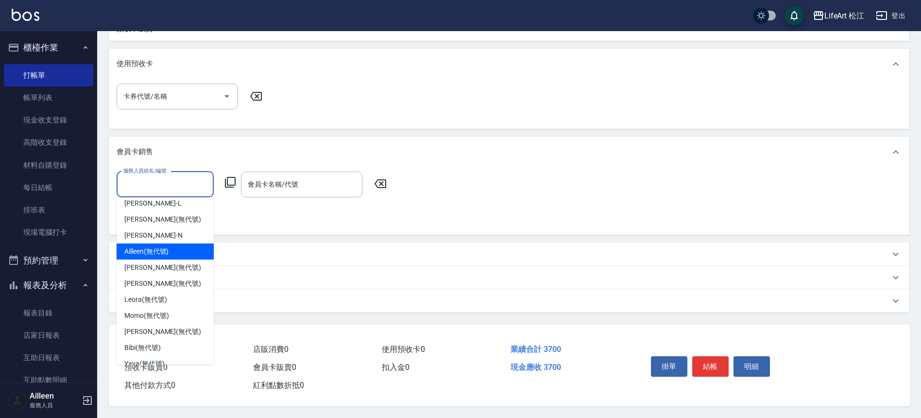
scroll to position [113, 0]
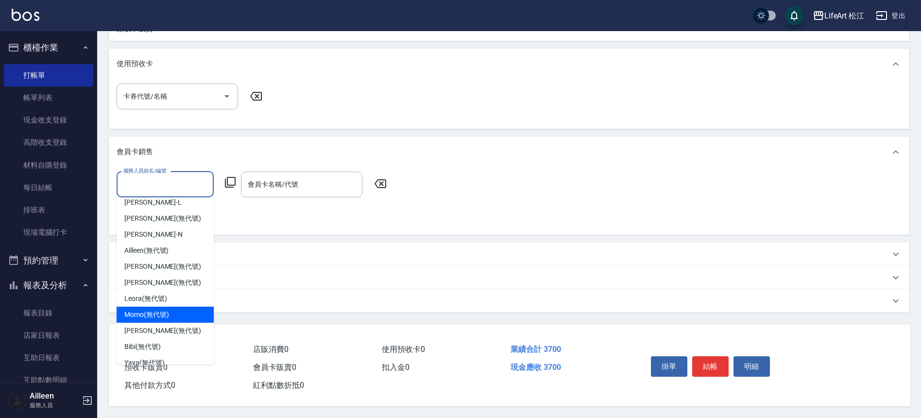
click at [162, 307] on div "Momo (無代號)" at bounding box center [165, 315] width 97 height 16
type input "Momo(無代號)"
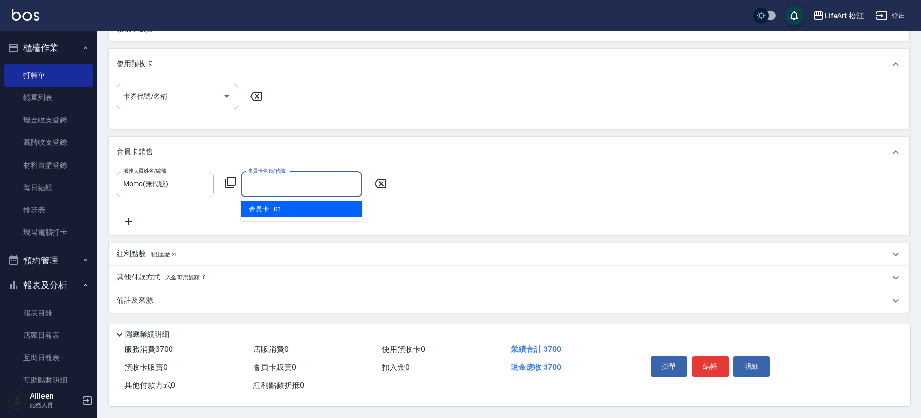
click at [288, 180] on input "會員卡名稱/代號" at bounding box center [301, 184] width 113 height 17
click at [292, 206] on span "會員卡 - 01" at bounding box center [301, 209] width 121 height 16
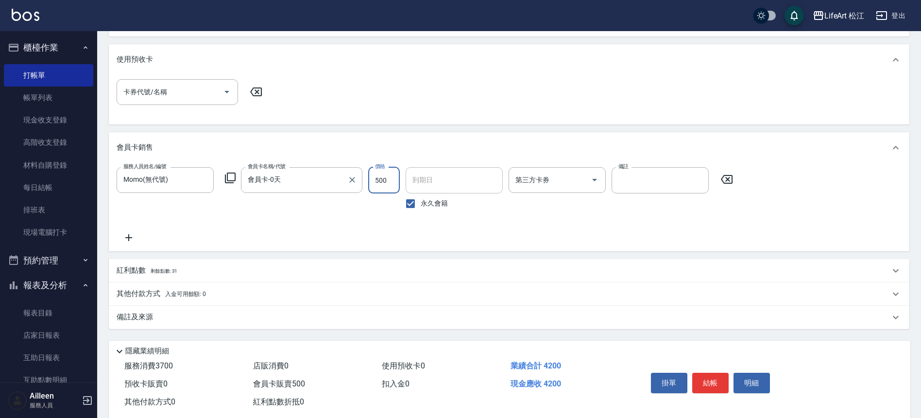
type input "會員卡-0天"
click at [409, 205] on input "永久會籍" at bounding box center [410, 203] width 20 height 20
checkbox input "false"
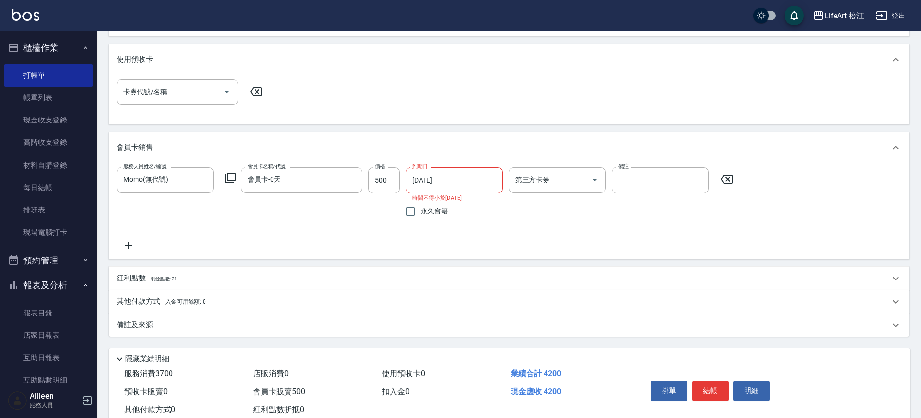
click at [440, 185] on input "[DATE]" at bounding box center [451, 180] width 90 height 26
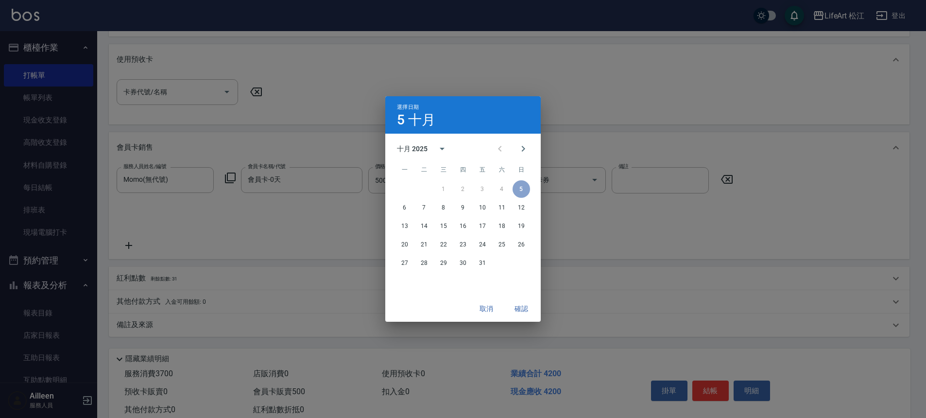
click at [419, 149] on div "十月 2025" at bounding box center [412, 149] width 31 height 10
click at [451, 175] on button "2026" at bounding box center [462, 171] width 35 height 17
type input "[DATE]"
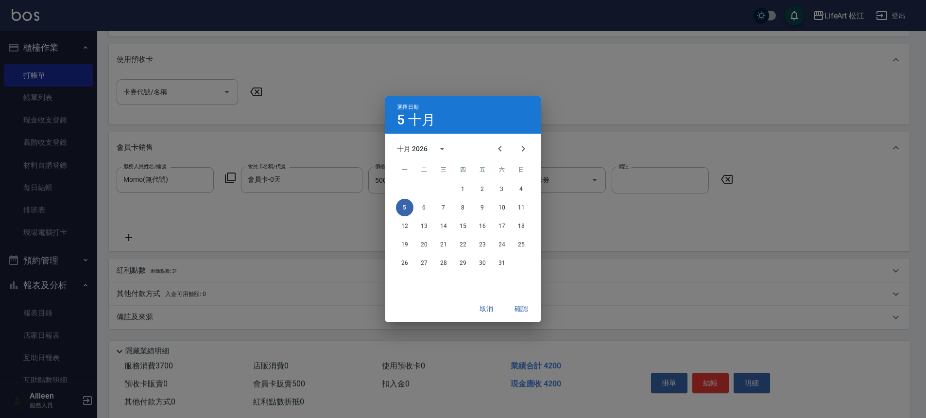
click at [521, 305] on button "確認" at bounding box center [521, 309] width 31 height 18
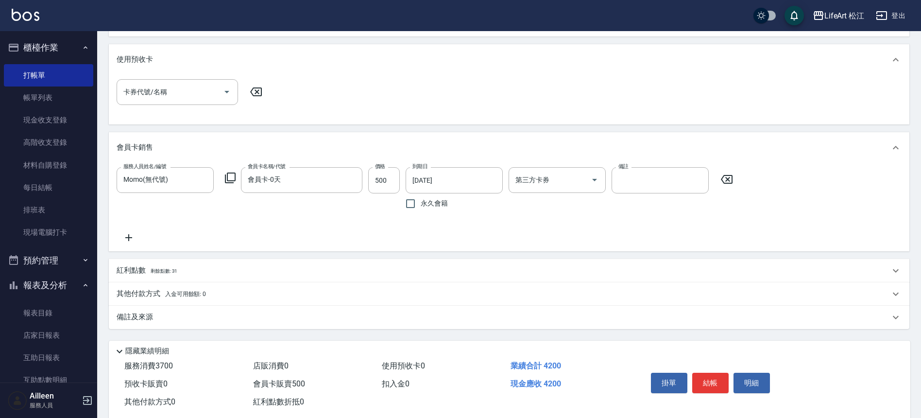
click at [201, 270] on div "紅利點數 剩餘點數: 31" at bounding box center [503, 270] width 773 height 11
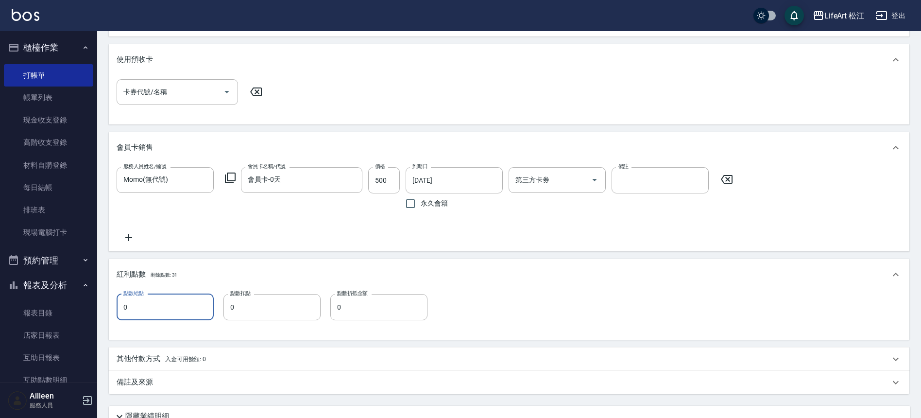
click at [164, 302] on input "0" at bounding box center [165, 307] width 97 height 26
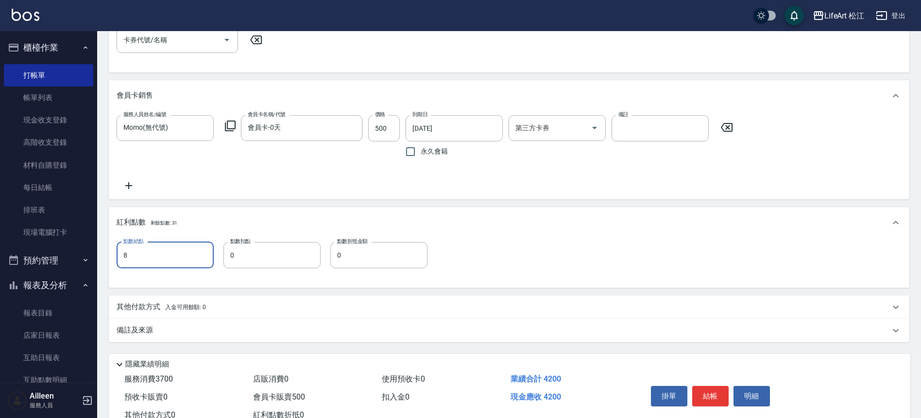
scroll to position [441, 0]
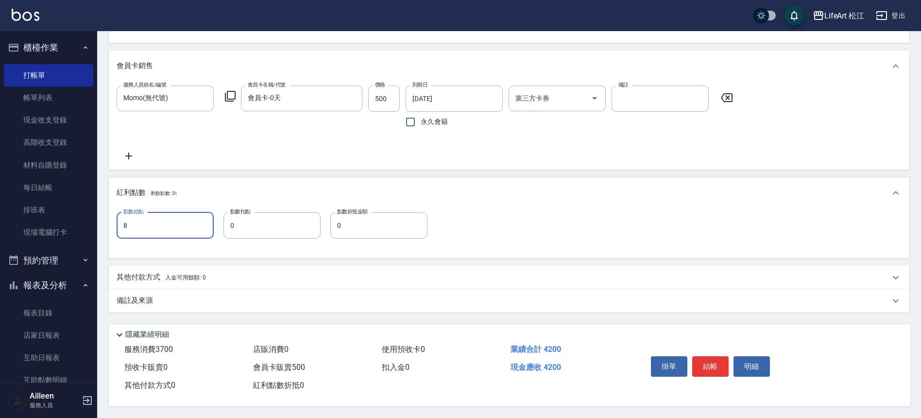
type input "8"
click at [309, 295] on div "備註及來源" at bounding box center [503, 300] width 773 height 10
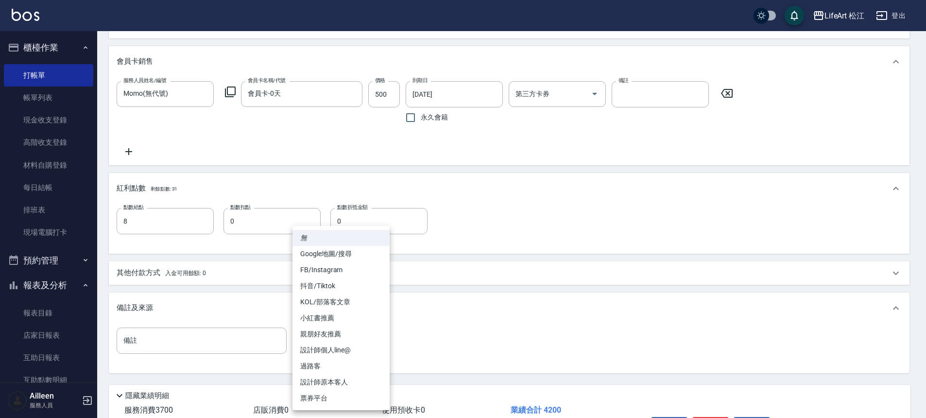
click at [364, 345] on body "LifeArt 松江 登出 櫃檯作業 打帳單 帳單列表 現金收支登錄 高階收支登錄 材料自購登錄 每日結帳 排班表 現場電腦打卡 預約管理 預約管理 單日預約…" at bounding box center [463, 19] width 926 height 920
click at [356, 348] on li "設計師個人line@" at bounding box center [340, 350] width 97 height 16
type input "設計師個人line@"
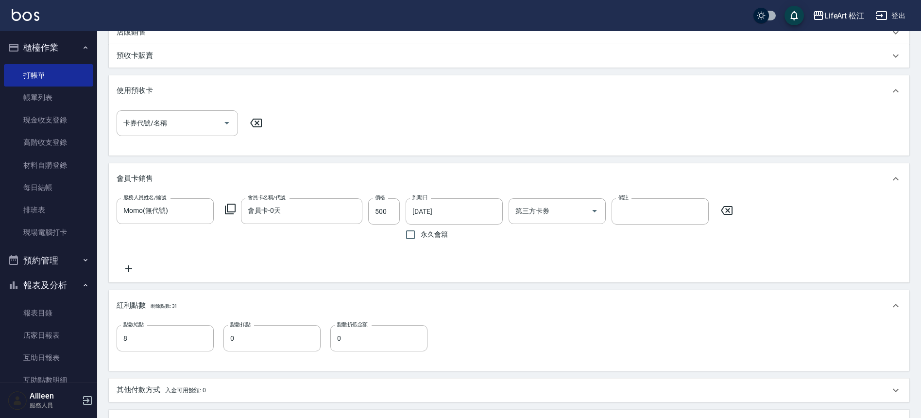
scroll to position [344, 0]
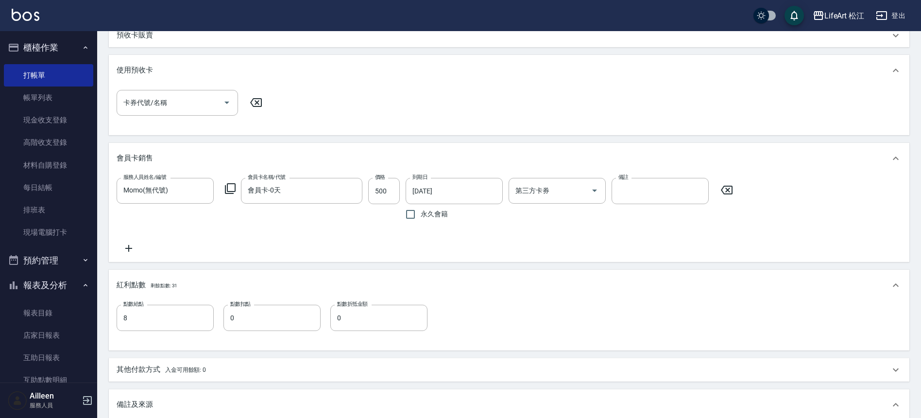
click at [176, 368] on span "入金可用餘額: 0" at bounding box center [185, 369] width 41 height 7
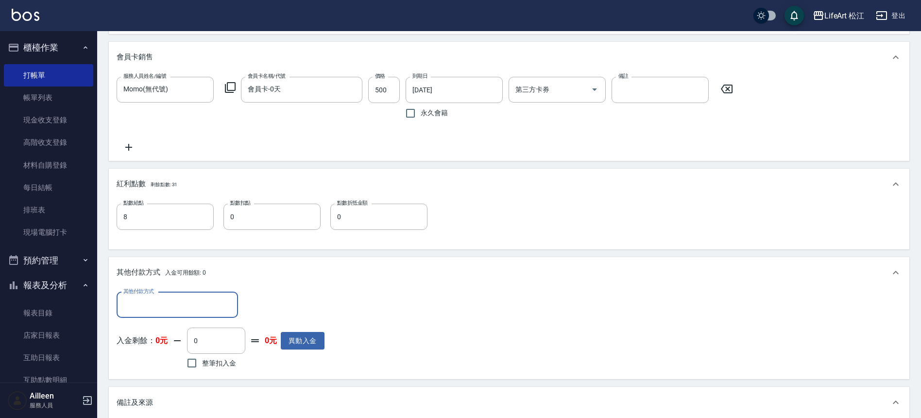
scroll to position [555, 0]
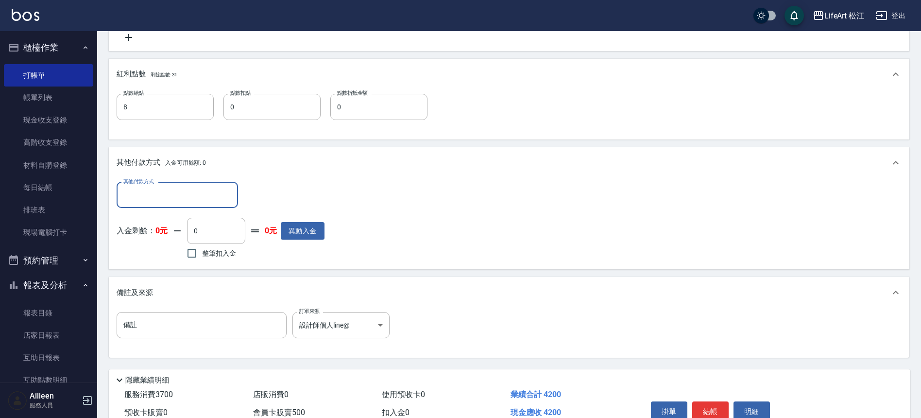
click at [199, 199] on input "其他付款方式" at bounding box center [177, 195] width 113 height 17
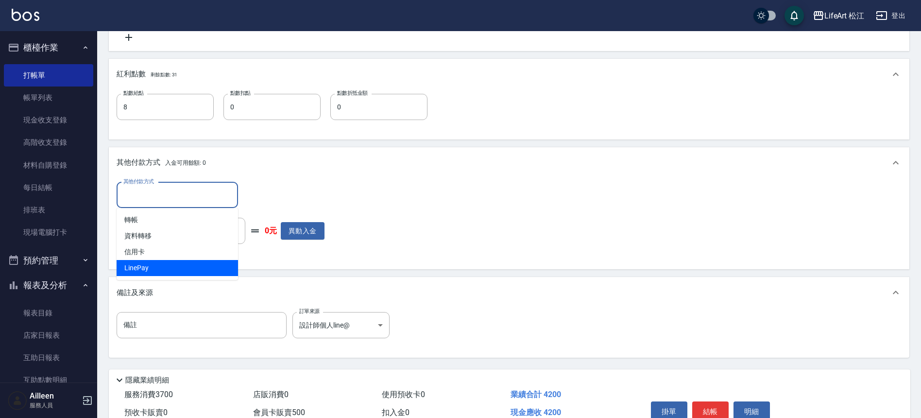
click at [167, 269] on span "LinePay" at bounding box center [177, 268] width 121 height 16
type input "LinePay"
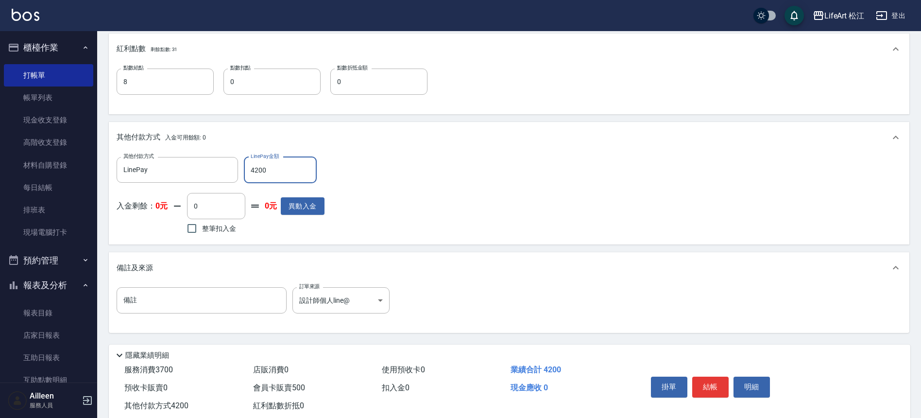
scroll to position [605, 0]
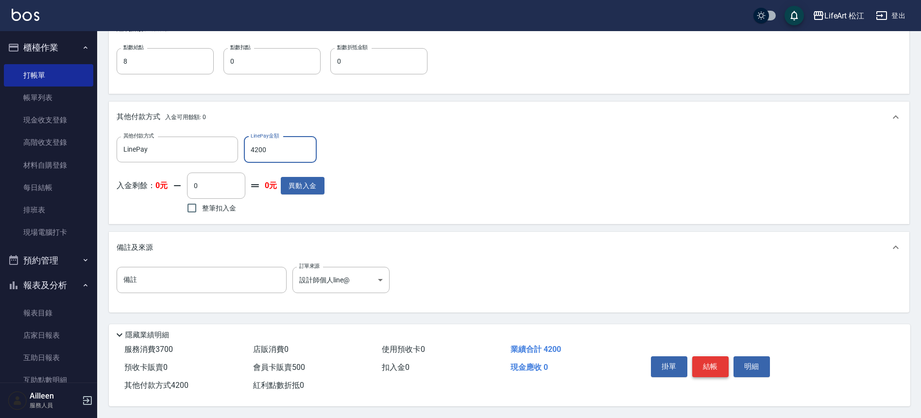
type input "4200"
click at [709, 365] on button "結帳" at bounding box center [710, 366] width 36 height 20
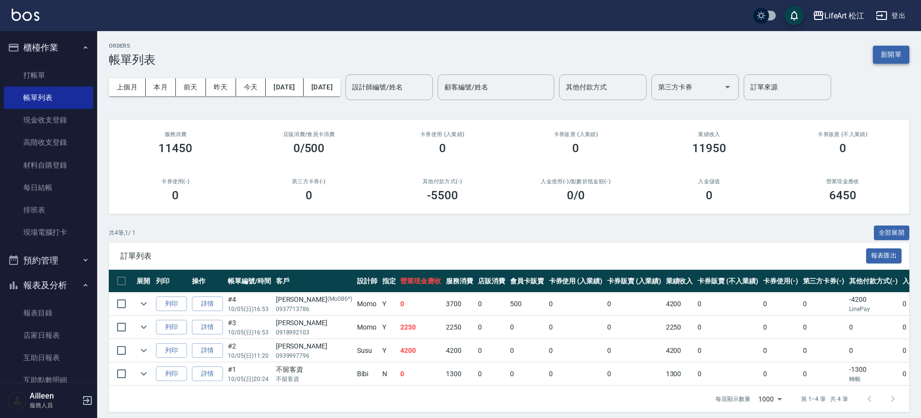
click at [903, 59] on button "新開單" at bounding box center [891, 55] width 36 height 18
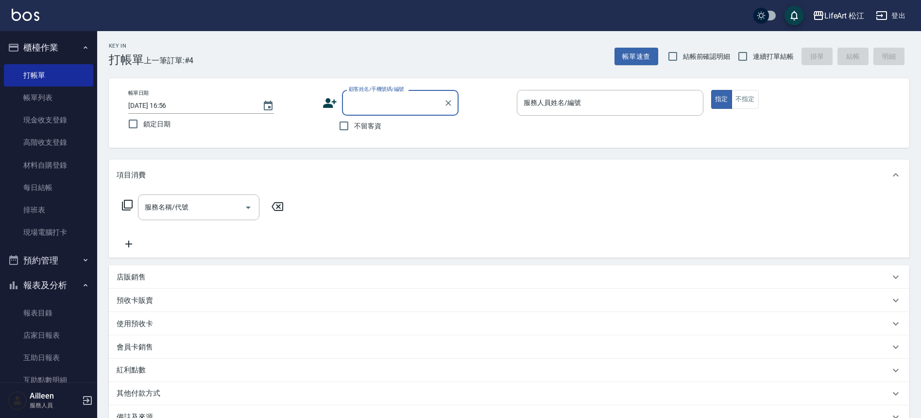
type input "v"
type input "祥"
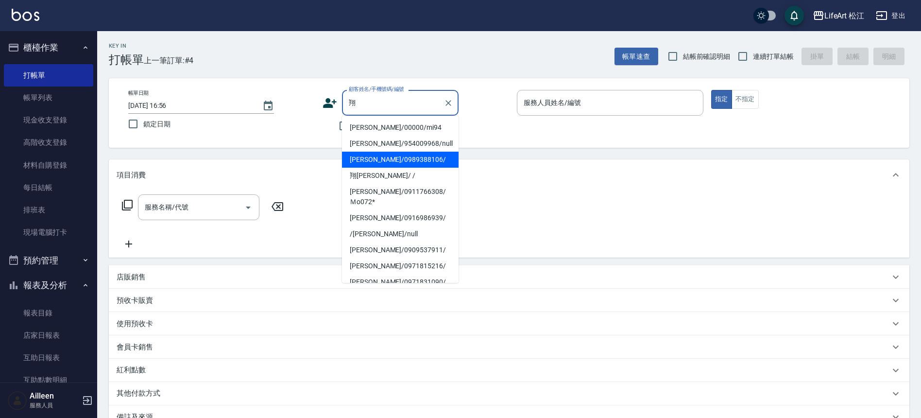
click at [377, 161] on li "[PERSON_NAME]/0989388106/" at bounding box center [400, 160] width 117 height 16
type input "[PERSON_NAME]/0989388106/"
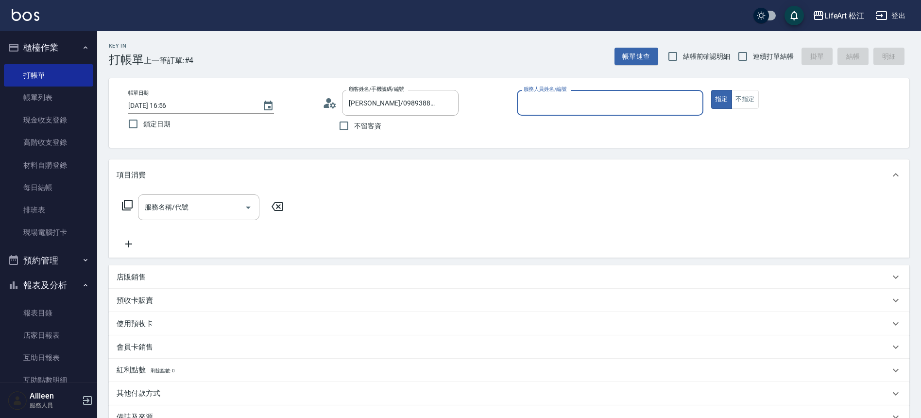
type input "Momo(無代號)"
click at [191, 204] on input "服務名稱/代號" at bounding box center [191, 210] width 98 height 17
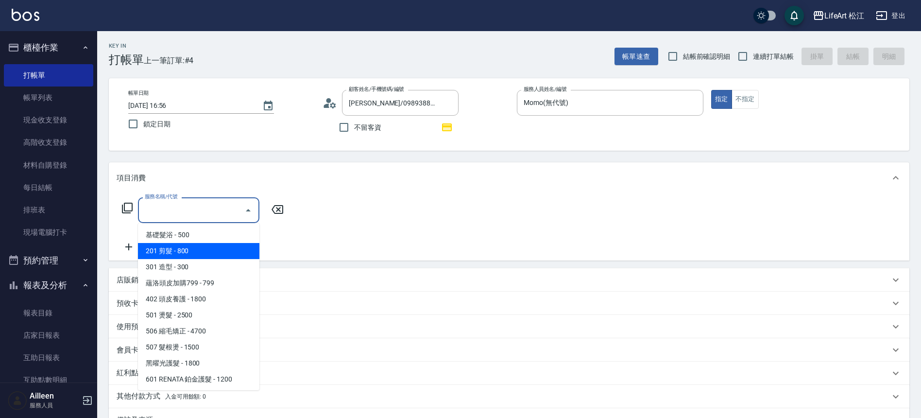
click at [188, 245] on span "201 剪髮 - 800" at bounding box center [198, 251] width 121 height 16
type input "201 剪髮(201)"
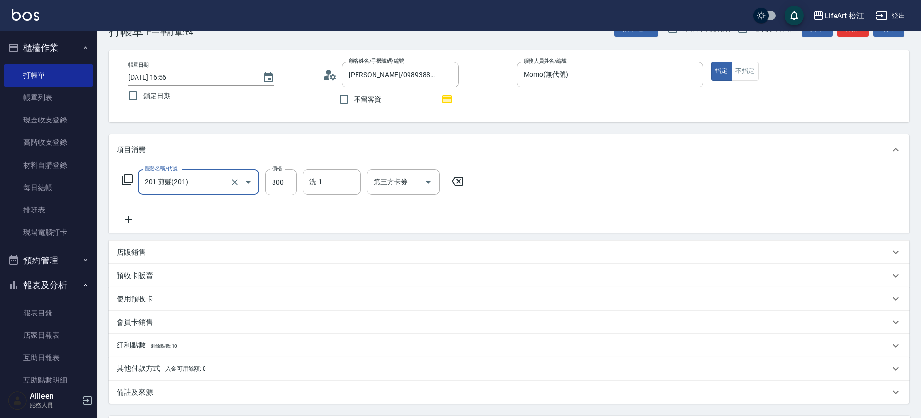
scroll to position [71, 0]
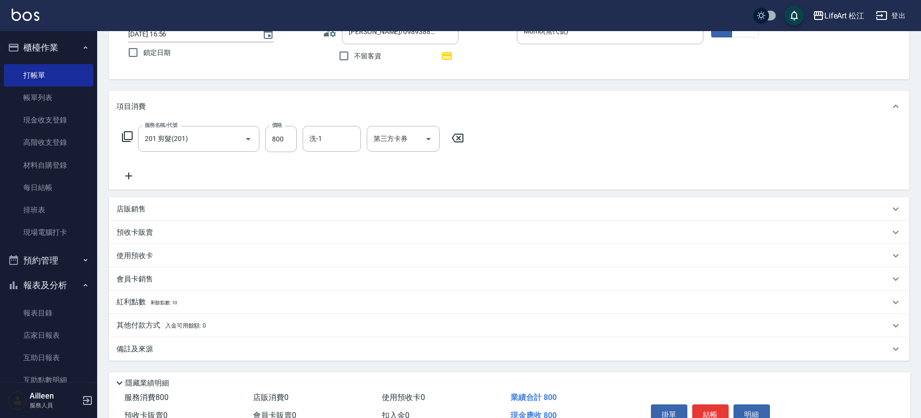
click at [206, 299] on div "紅利點數 剩餘點數: 10" at bounding box center [503, 302] width 773 height 11
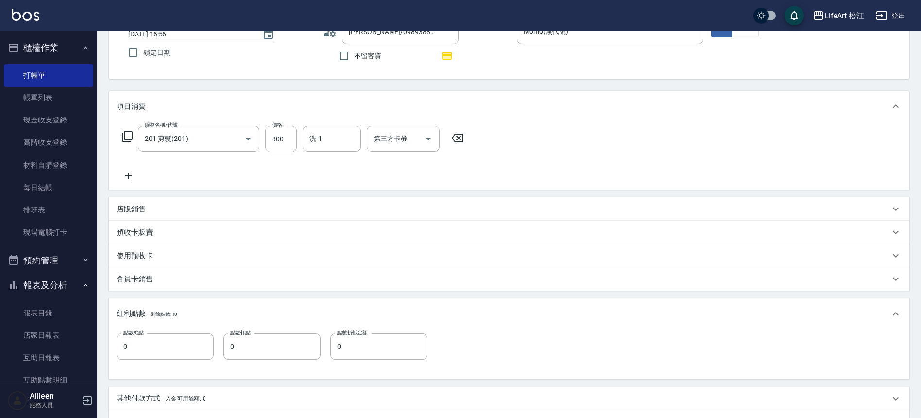
click at [175, 330] on div "點數給點 0 點數給點 點數扣點 0 點數扣點 點數折抵金額 0 點數折抵金額" at bounding box center [509, 354] width 801 height 50
click at [174, 342] on input "0" at bounding box center [165, 346] width 97 height 26
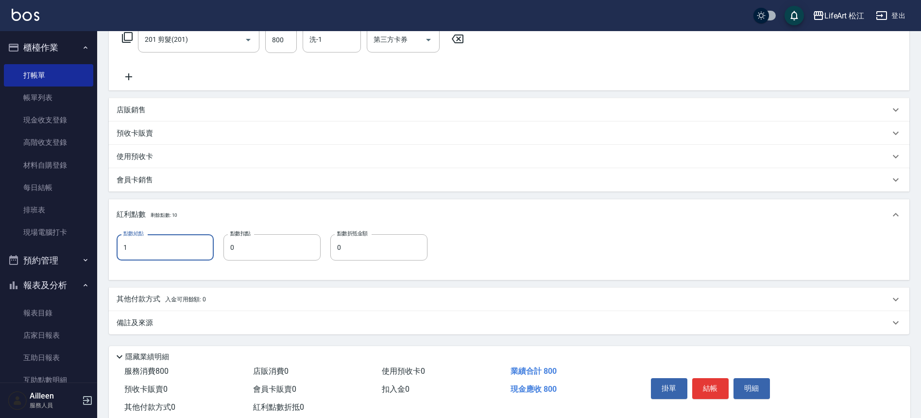
type input "1"
click at [203, 326] on div "備註及來源" at bounding box center [503, 323] width 773 height 10
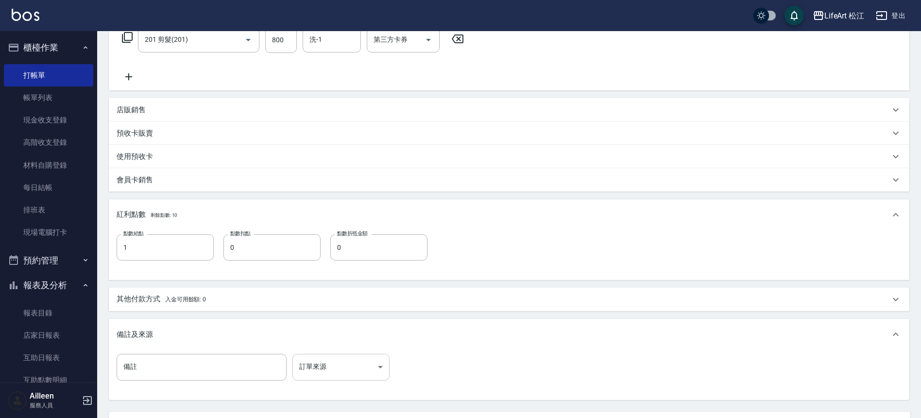
click at [358, 367] on body "LifeArt 松江 登出 櫃檯作業 打帳單 帳單列表 現金收支登錄 高階收支登錄 材料自購登錄 每日結帳 排班表 現場電腦打卡 預約管理 預約管理 單日預約…" at bounding box center [460, 167] width 921 height 676
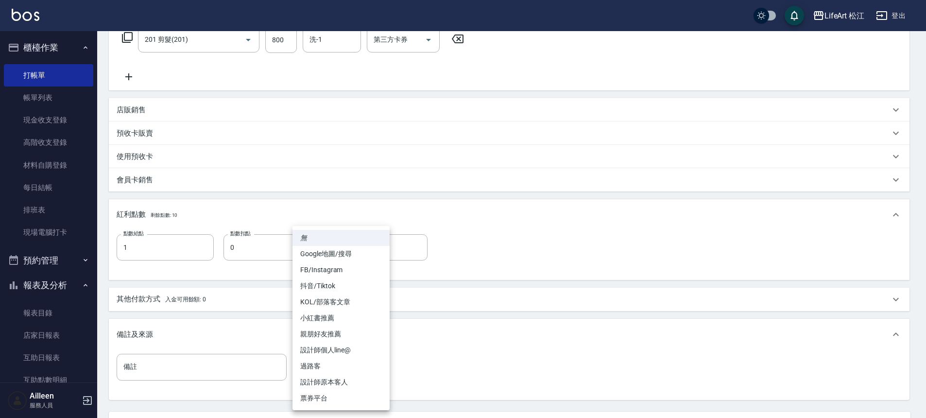
click at [356, 354] on li "設計師個人line@" at bounding box center [340, 350] width 97 height 16
type input "設計師個人line@"
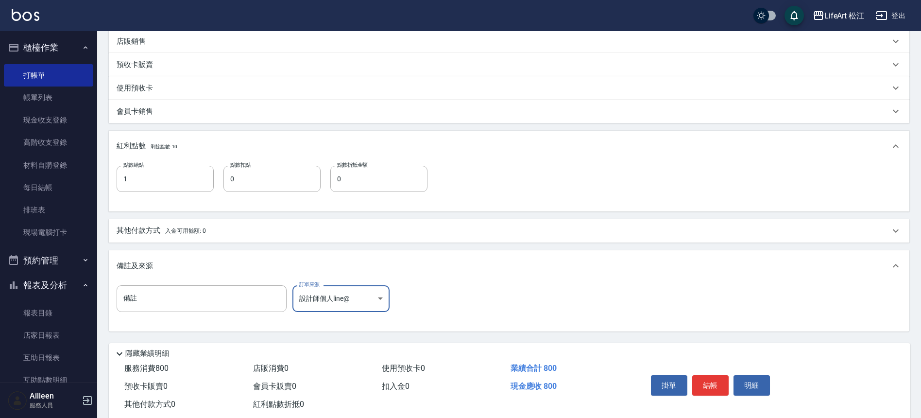
scroll to position [262, 0]
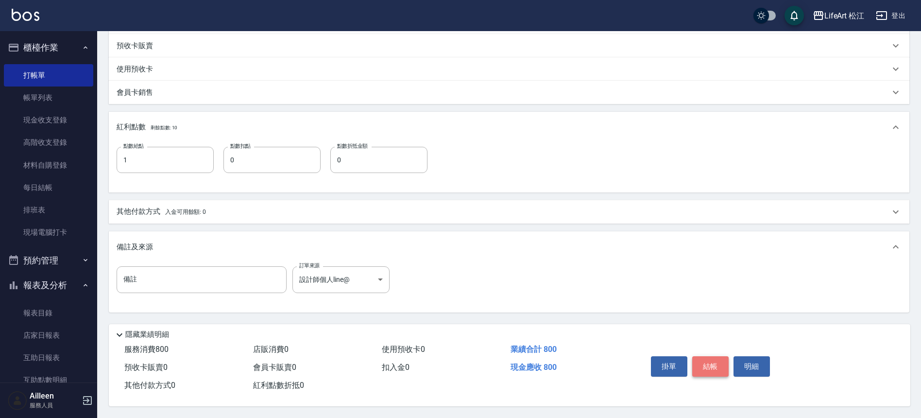
click at [718, 359] on button "結帳" at bounding box center [710, 366] width 36 height 20
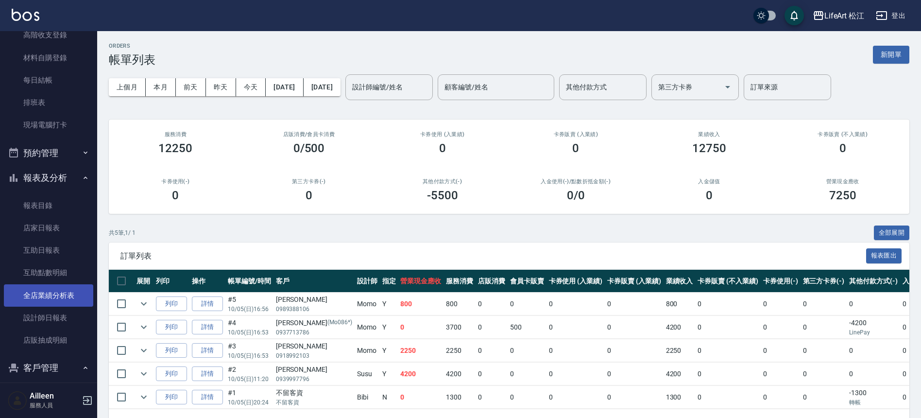
scroll to position [197, 0]
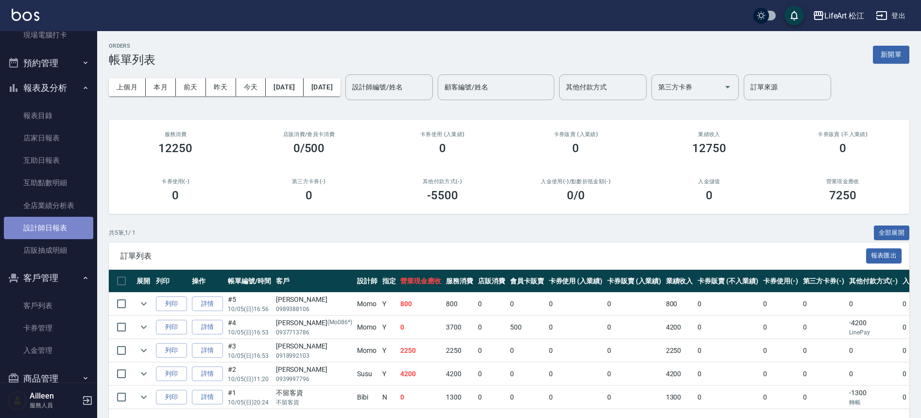
click at [59, 231] on link "設計師日報表" at bounding box center [48, 228] width 89 height 22
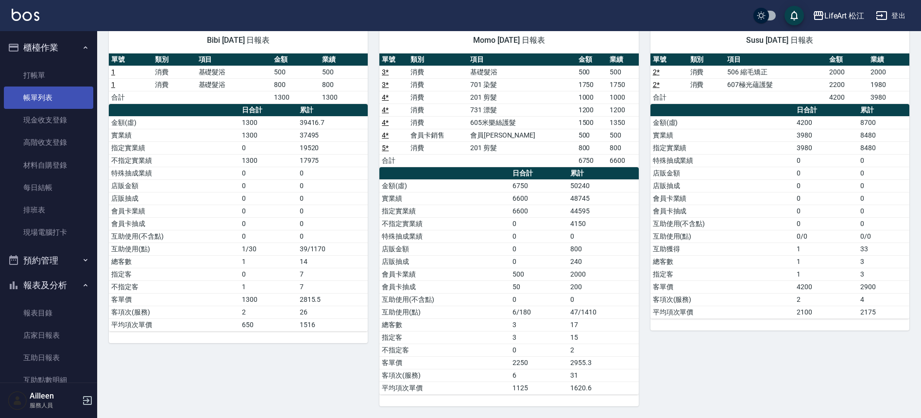
click at [49, 106] on link "帳單列表" at bounding box center [48, 97] width 89 height 22
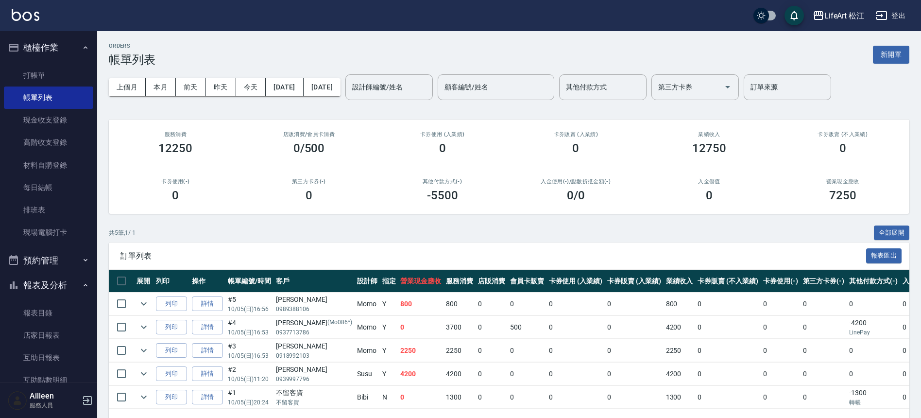
click at [900, 61] on button "新開單" at bounding box center [891, 55] width 36 height 18
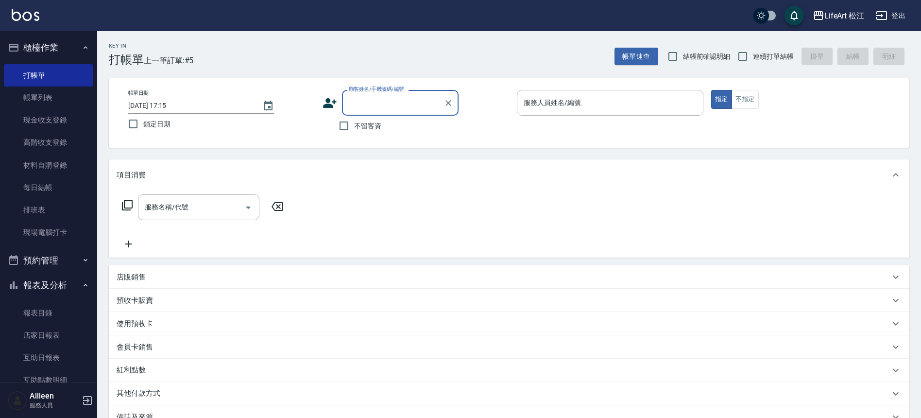
click at [343, 124] on input "不留客資" at bounding box center [344, 126] width 20 height 20
checkbox input "true"
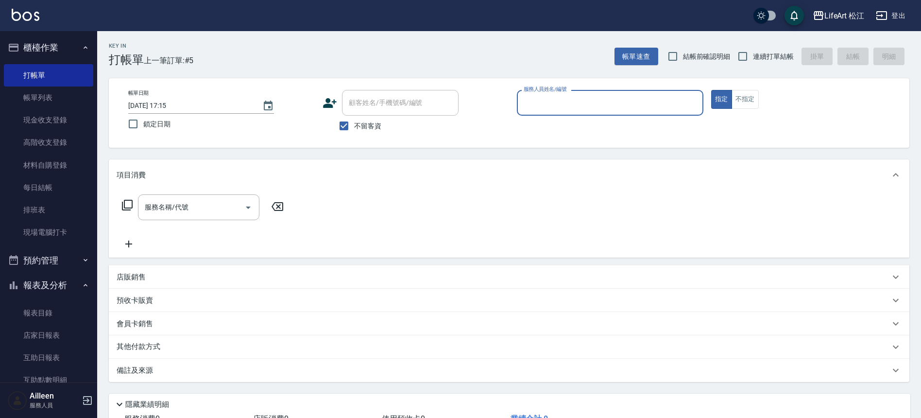
click at [582, 104] on input "服務人員姓名/編號" at bounding box center [610, 102] width 178 height 17
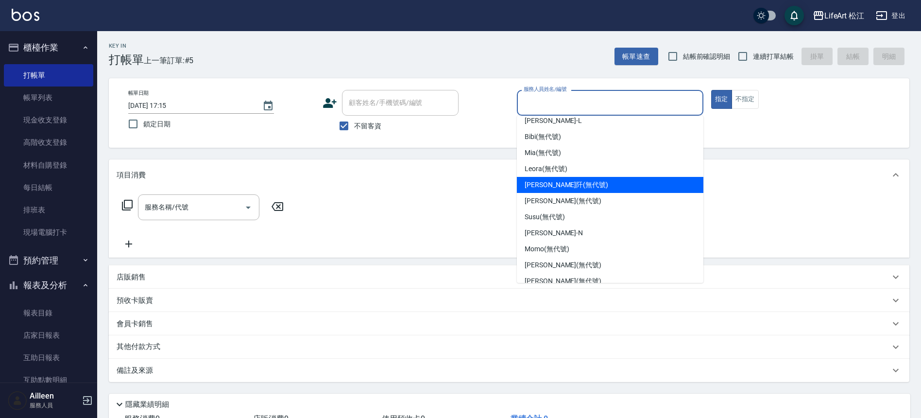
scroll to position [113, 0]
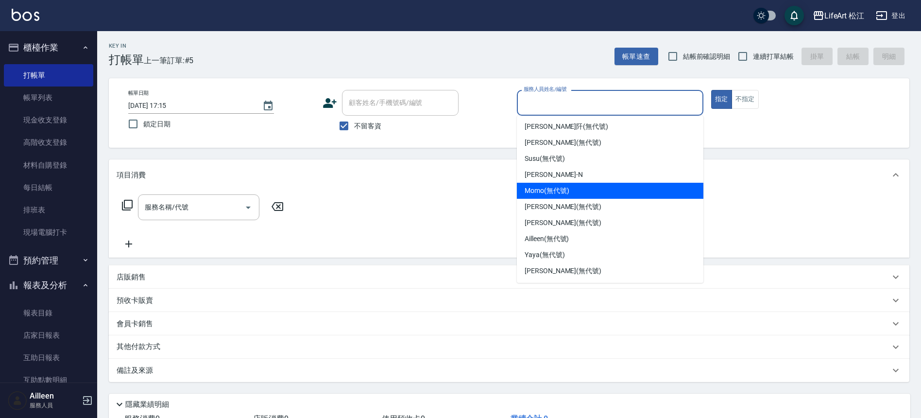
click at [549, 187] on span "Momo (無代號)" at bounding box center [547, 191] width 45 height 10
type input "Momo(無代號)"
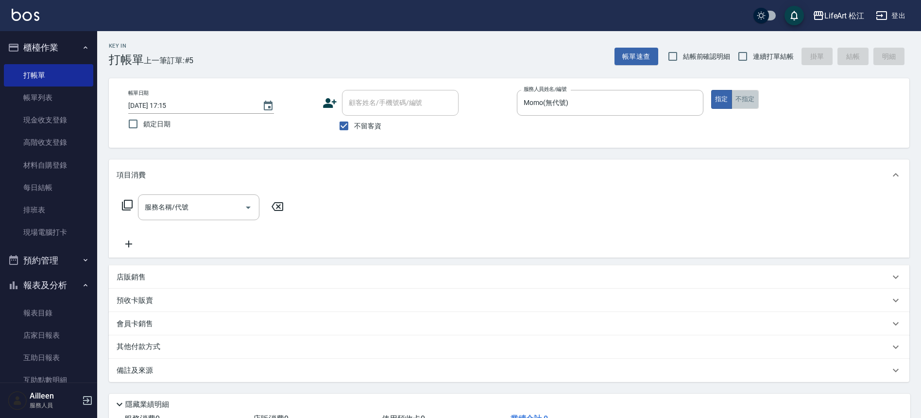
click at [746, 106] on button "不指定" at bounding box center [745, 99] width 27 height 19
click at [219, 213] on input "服務名稱/代號" at bounding box center [191, 207] width 98 height 17
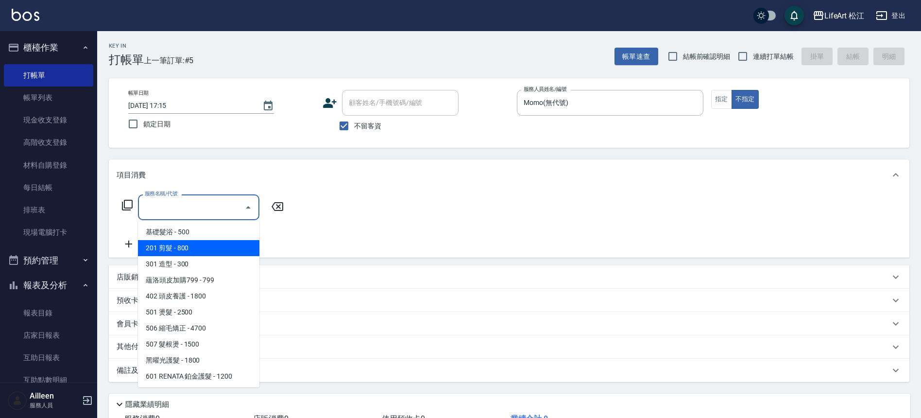
click at [195, 249] on span "201 剪髮 - 800" at bounding box center [198, 248] width 121 height 16
type input "201 剪髮(201)"
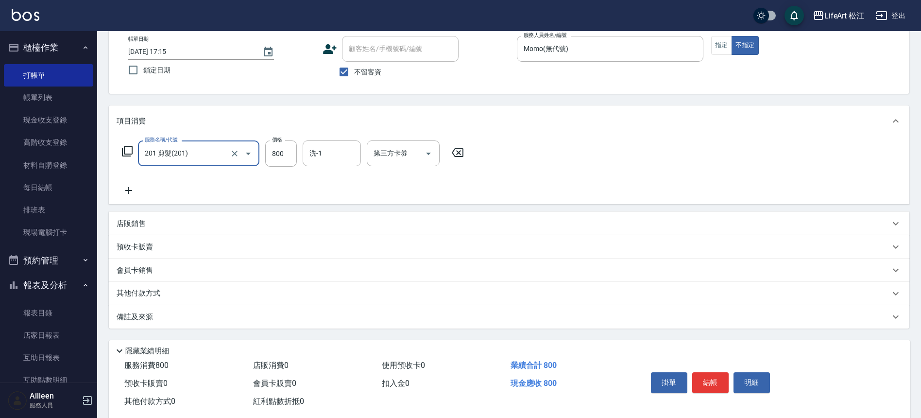
scroll to position [74, 0]
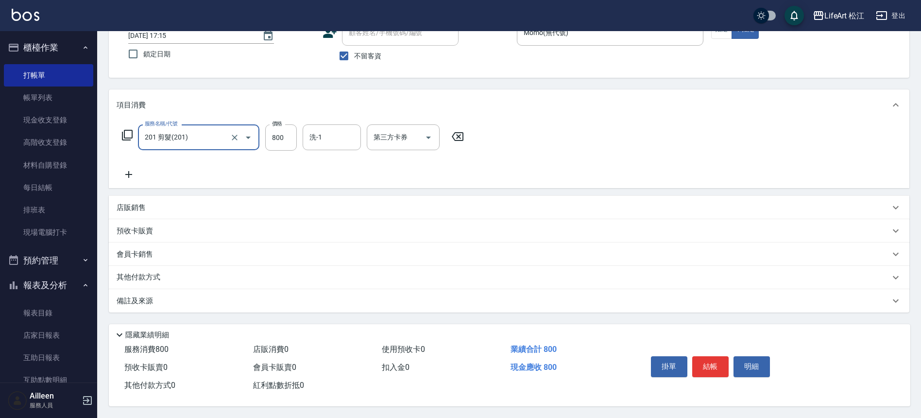
click at [218, 296] on div "備註及來源" at bounding box center [503, 301] width 773 height 10
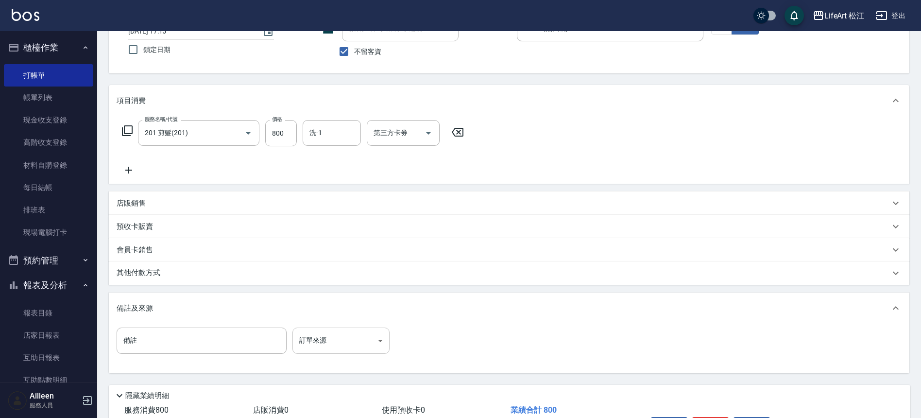
click at [336, 334] on body "LifeArt 松江 登出 櫃檯作業 打帳單 帳單列表 現金收支登錄 高階收支登錄 材料自購登錄 每日結帳 排班表 現場電腦打卡 預約管理 預約管理 單日預約…" at bounding box center [460, 202] width 921 height 553
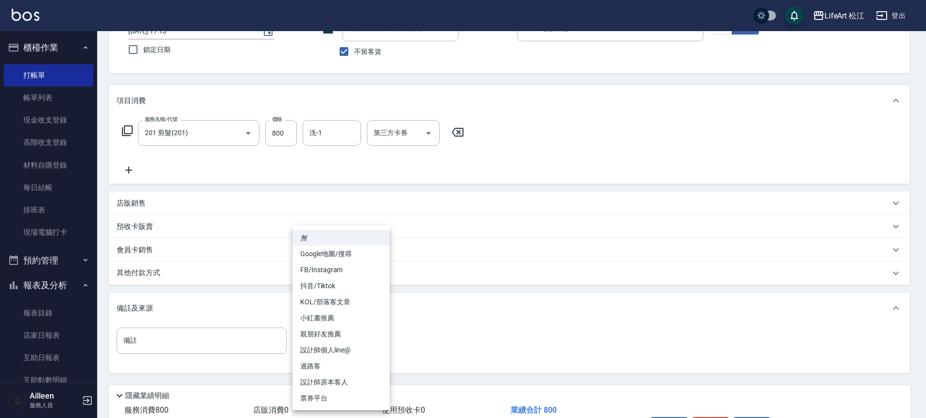
click at [339, 259] on li "Google地圖/搜尋" at bounding box center [340, 254] width 97 height 16
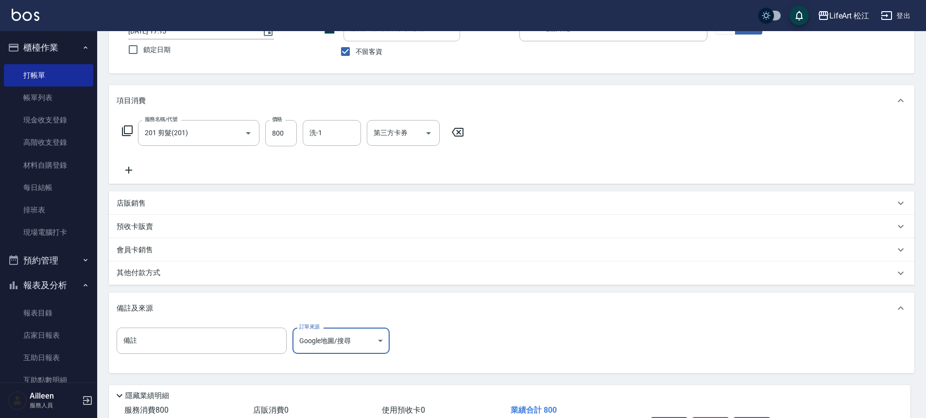
type input "Google地圖/搜尋"
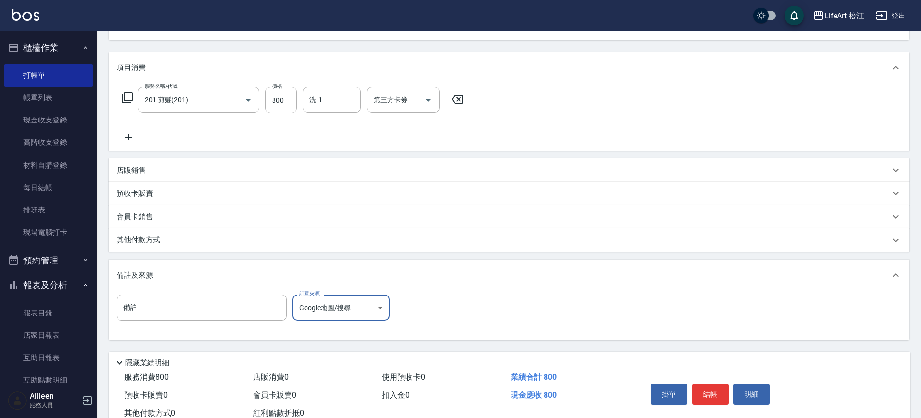
scroll to position [139, 0]
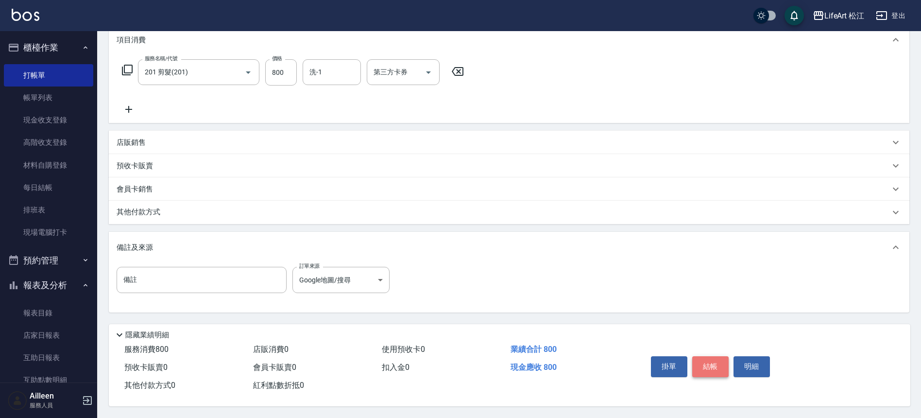
click at [703, 363] on button "結帳" at bounding box center [710, 366] width 36 height 20
